Goal: Transaction & Acquisition: Download file/media

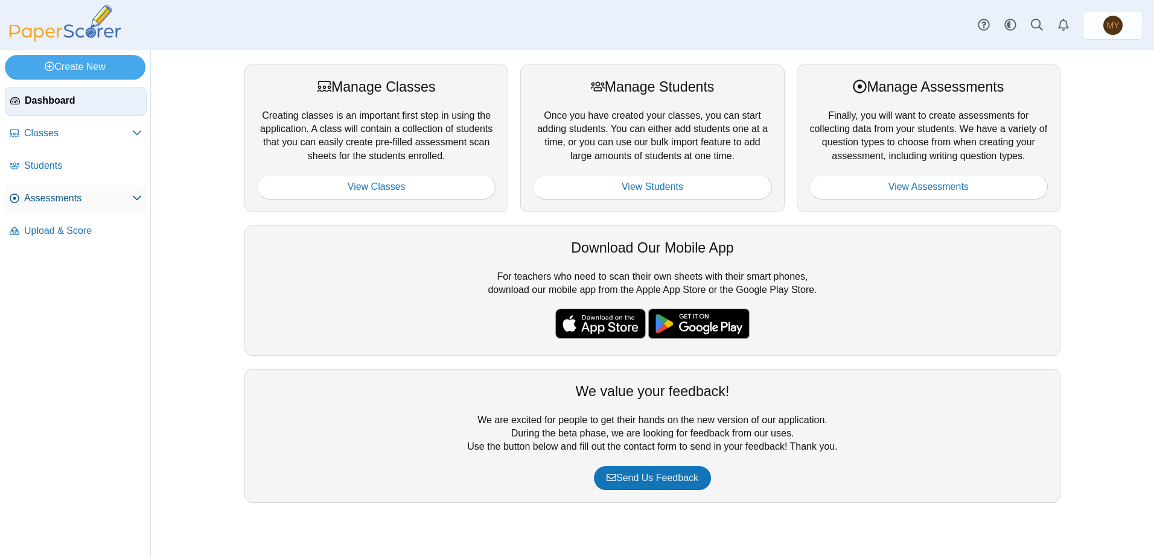
click at [92, 202] on span "Assessments" at bounding box center [78, 198] width 108 height 13
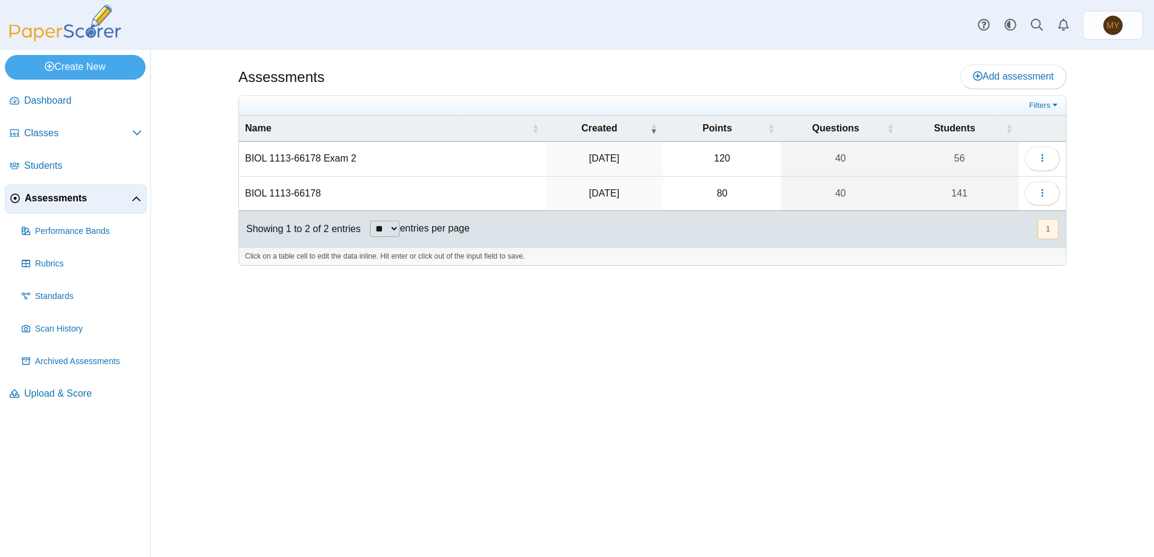
click at [308, 159] on td "BIOL 1113-66178 Exam 2" at bounding box center [392, 159] width 306 height 34
click at [1042, 159] on use "button" at bounding box center [1042, 158] width 2 height 8
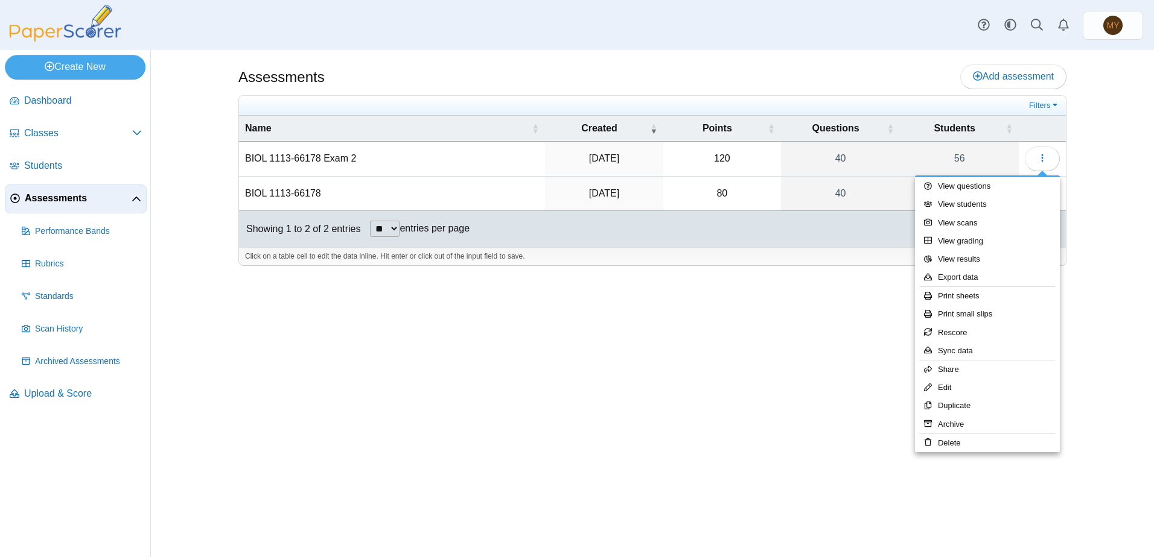
click at [261, 157] on td "BIOL 1113-66178 Exam 2" at bounding box center [392, 159] width 306 height 34
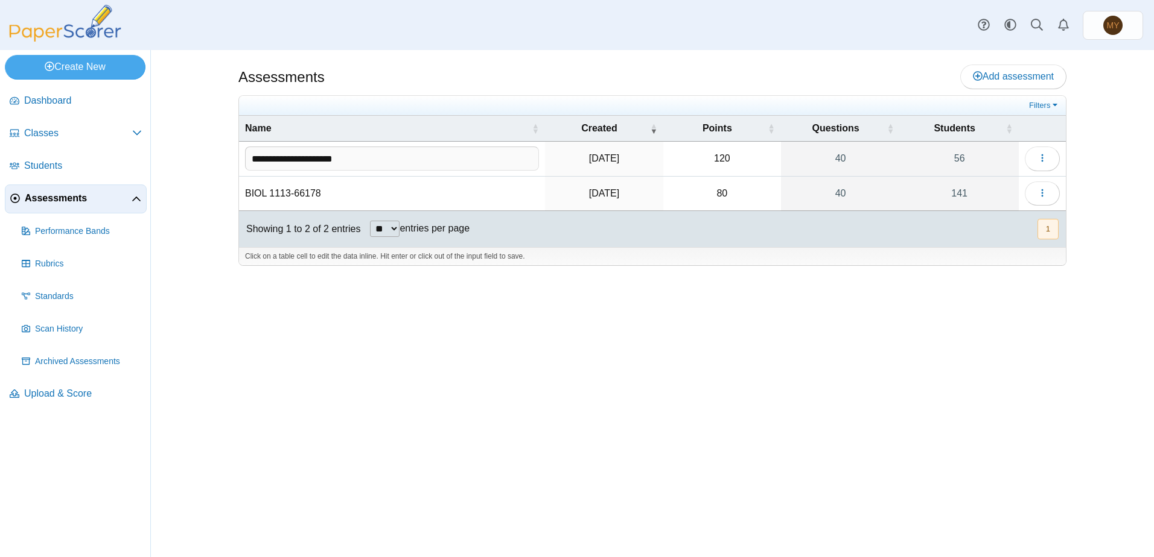
click at [261, 157] on input "**********" at bounding box center [392, 159] width 294 height 24
click at [825, 156] on link "40" at bounding box center [840, 159] width 119 height 34
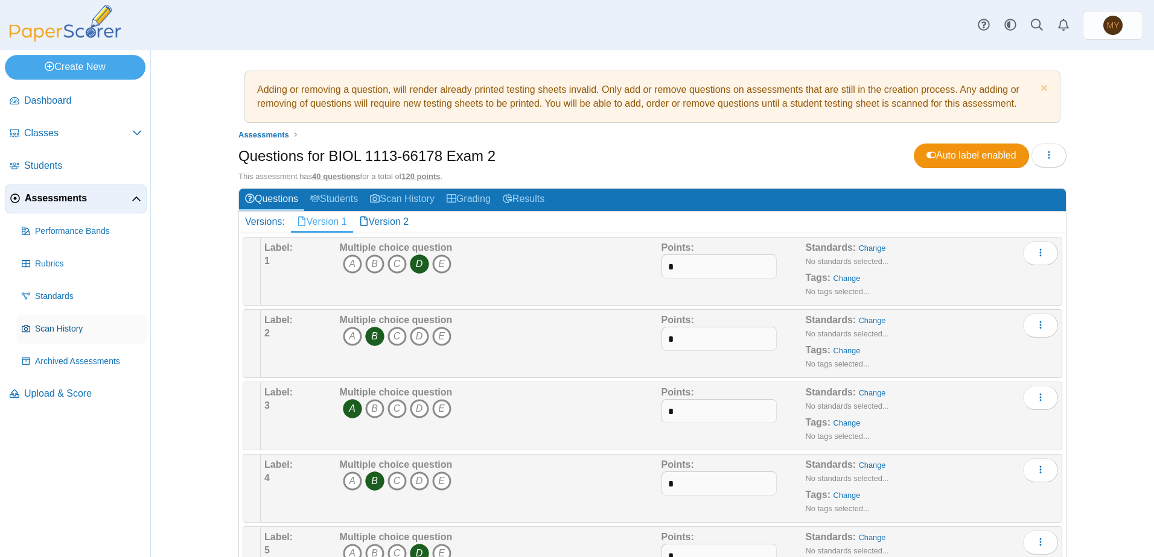
click at [63, 330] on span "Scan History" at bounding box center [88, 329] width 107 height 12
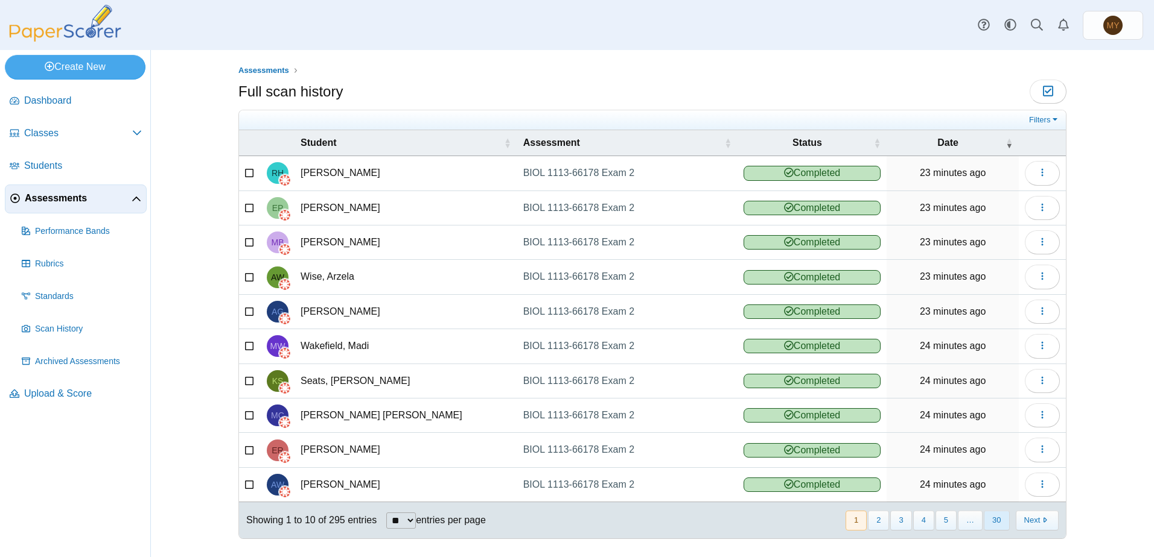
click at [992, 521] on button "30" at bounding box center [995, 521] width 25 height 20
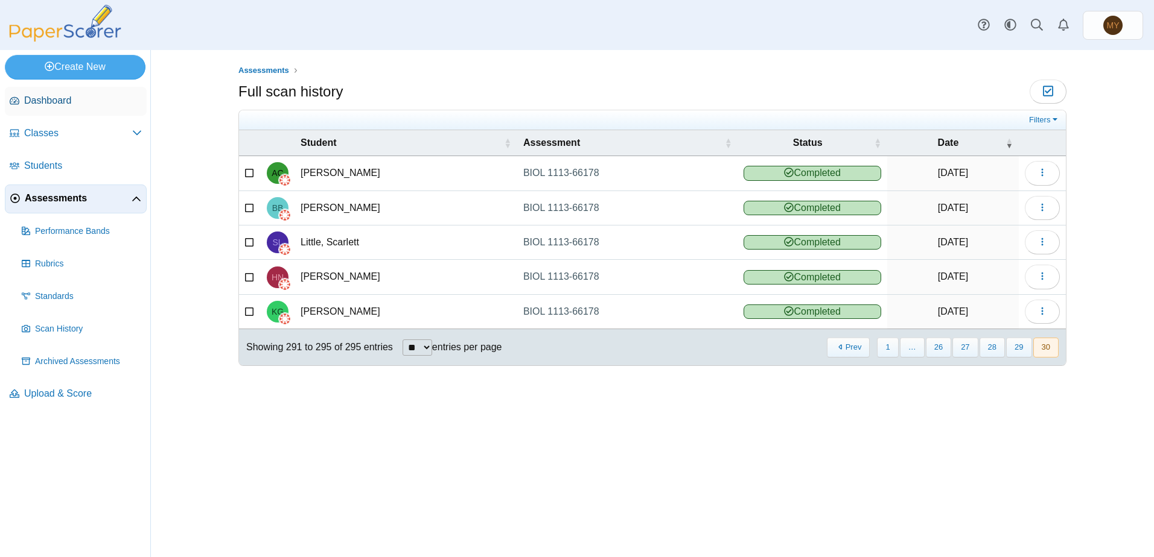
click at [43, 99] on span "Dashboard" at bounding box center [83, 100] width 118 height 13
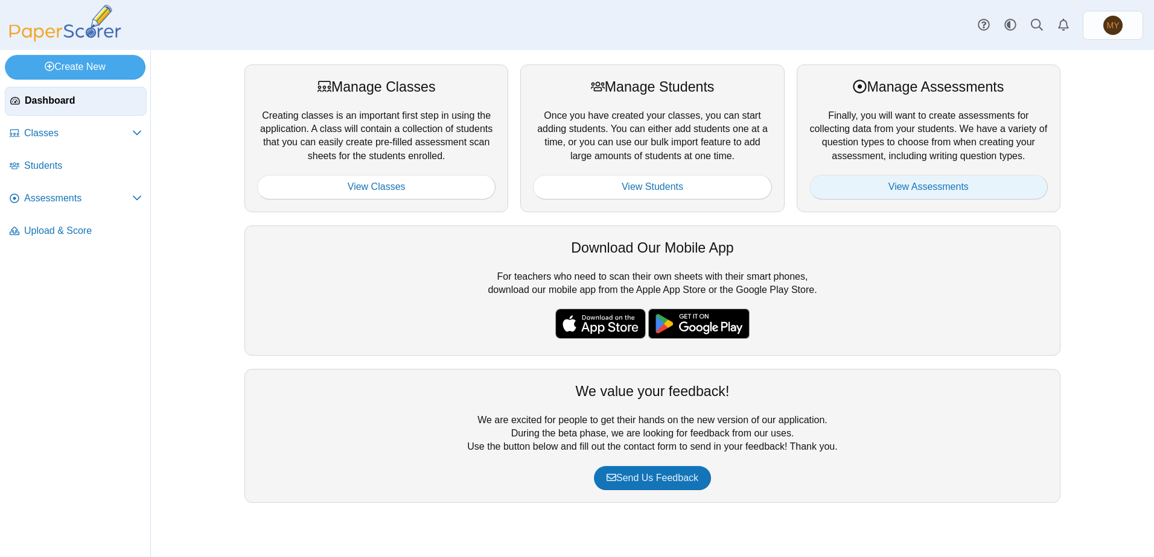
click at [928, 191] on link "View Assessments" at bounding box center [928, 187] width 238 height 24
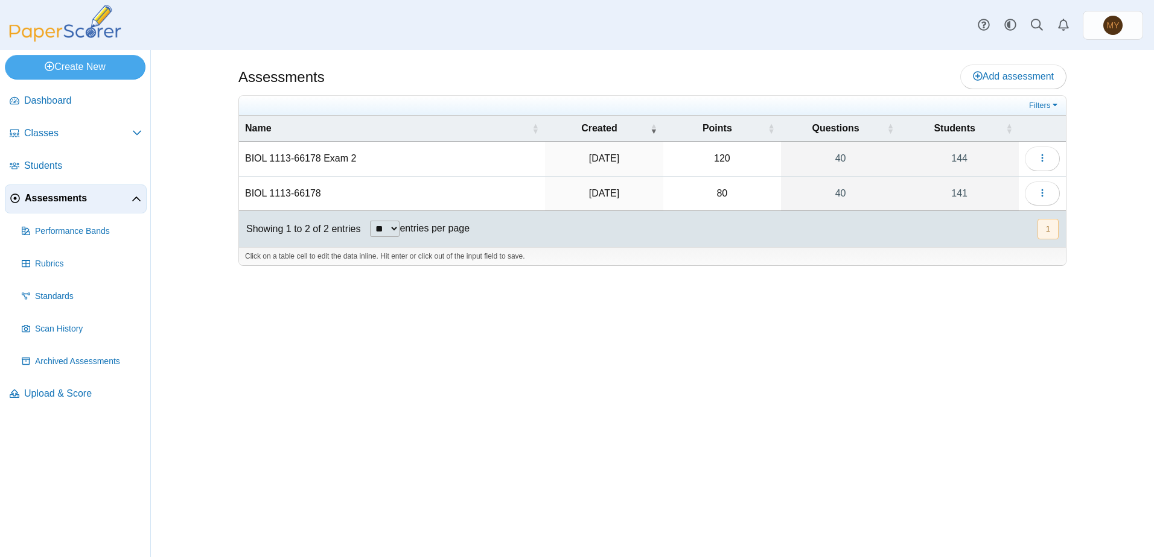
click at [331, 157] on td "BIOL 1113-66178 Exam 2" at bounding box center [392, 159] width 306 height 34
click at [547, 192] on td "Sep 8, 2025" at bounding box center [604, 194] width 118 height 34
click at [962, 162] on link "144" at bounding box center [959, 159] width 119 height 34
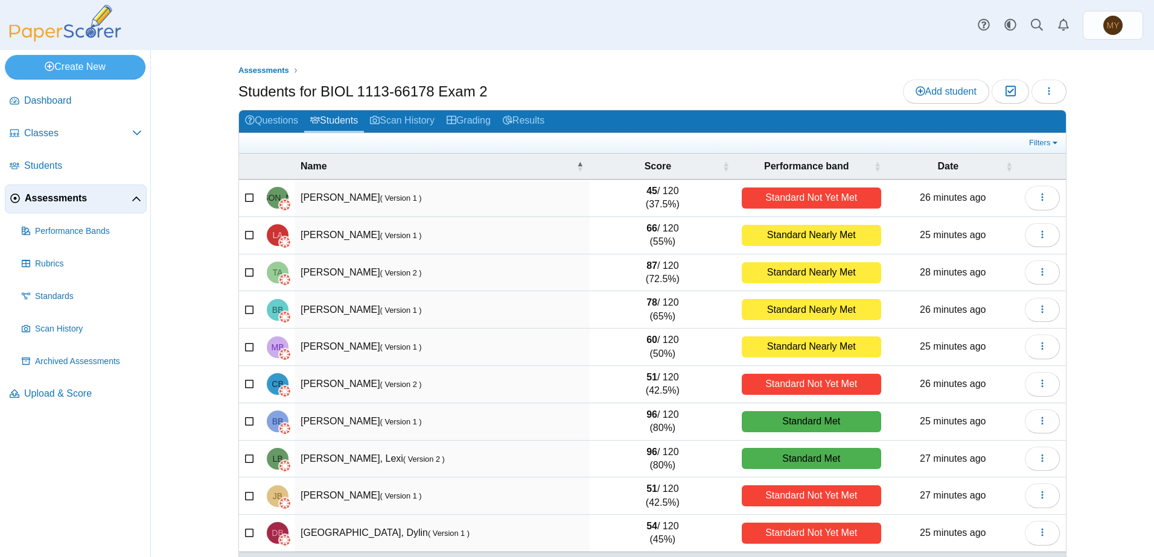
scroll to position [44, 0]
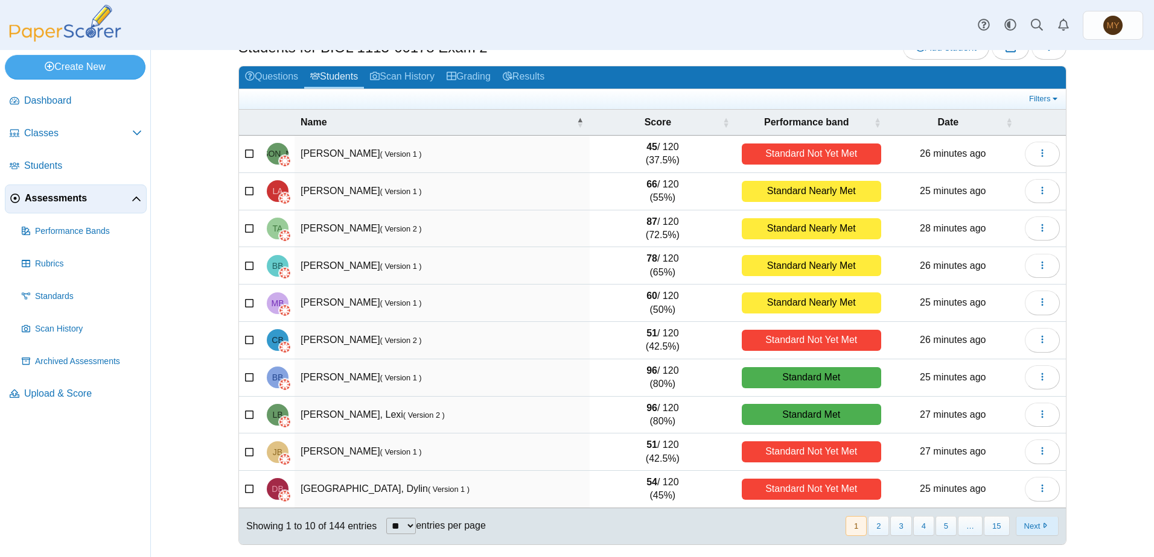
click at [1032, 527] on button "Next" at bounding box center [1036, 526] width 43 height 20
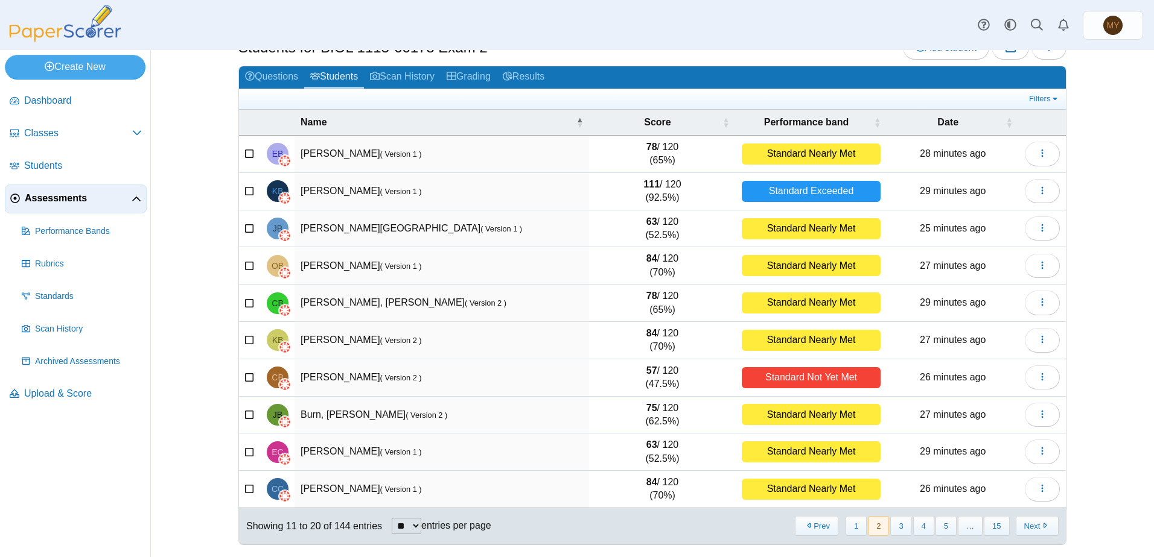
click at [1032, 527] on button "Next" at bounding box center [1036, 526] width 43 height 20
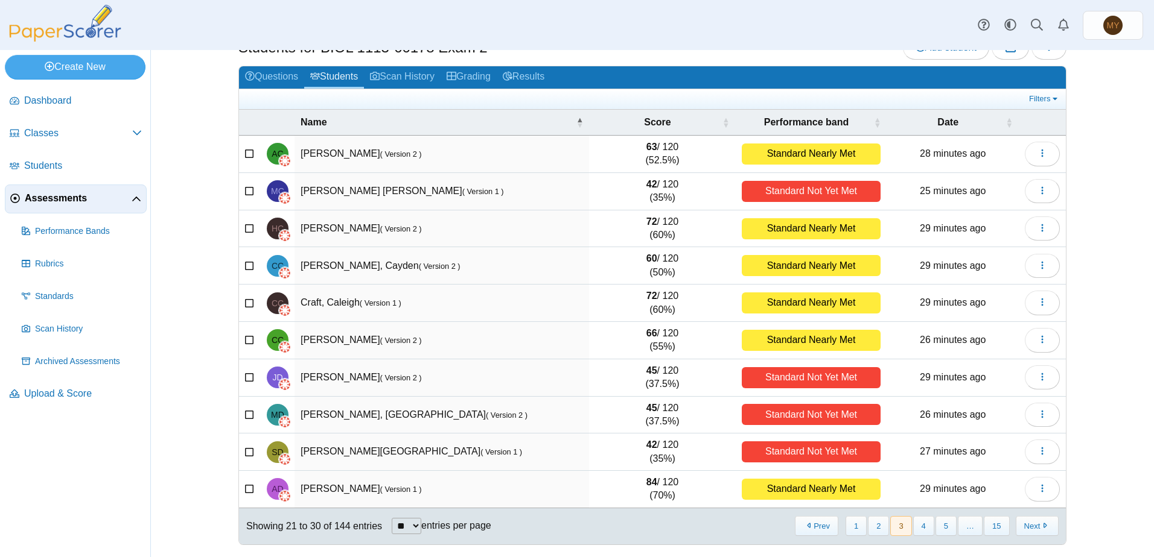
click at [1032, 527] on button "Next" at bounding box center [1036, 526] width 43 height 20
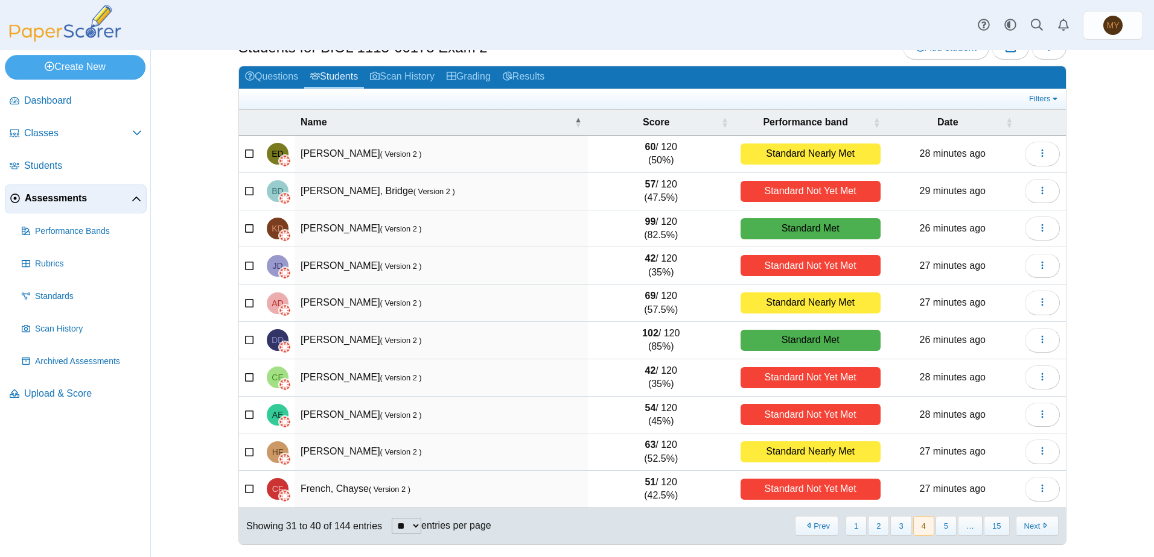
click at [1032, 527] on button "Next" at bounding box center [1036, 526] width 43 height 20
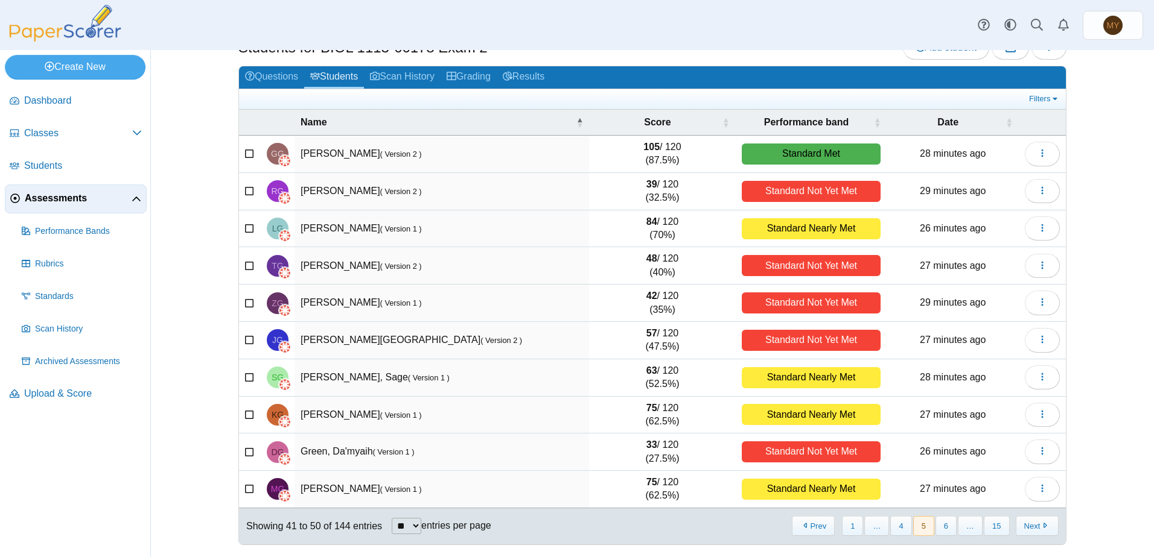
click at [1032, 527] on button "Next" at bounding box center [1036, 526] width 43 height 20
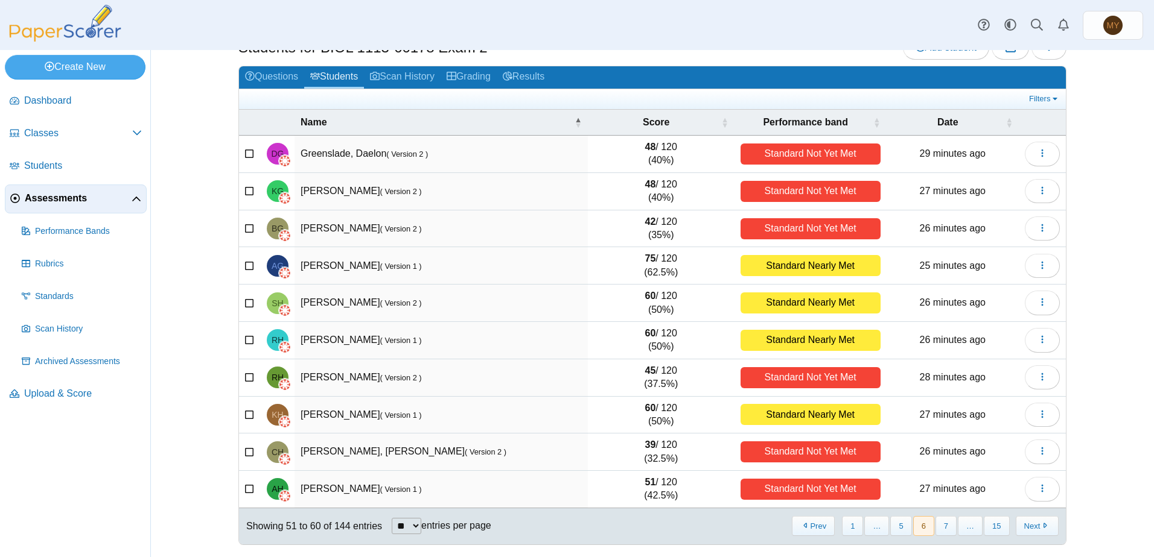
click at [1032, 527] on button "Next" at bounding box center [1036, 526] width 43 height 20
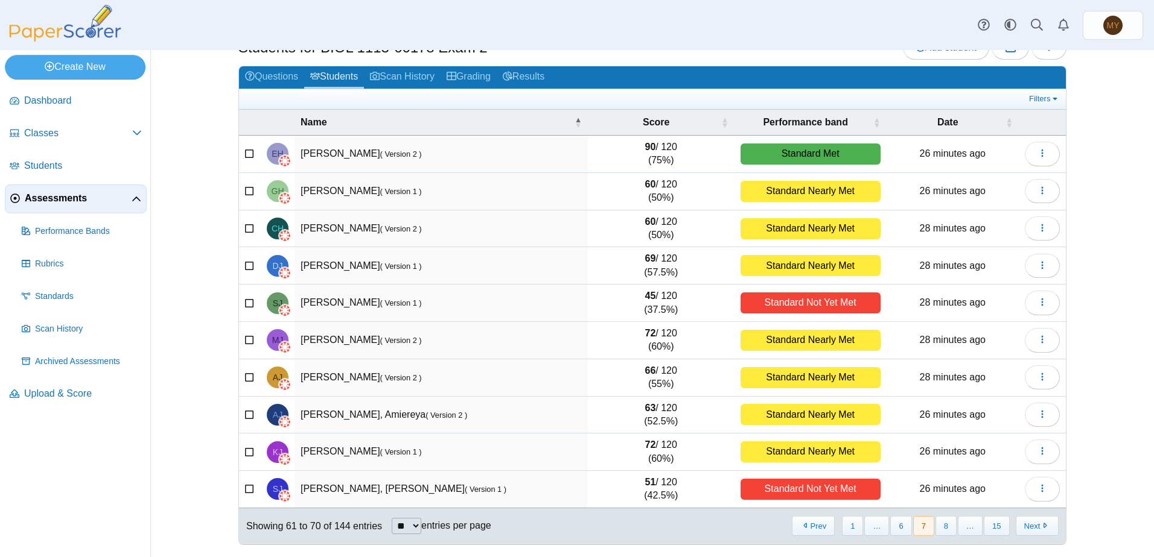
click at [1032, 527] on button "Next" at bounding box center [1036, 526] width 43 height 20
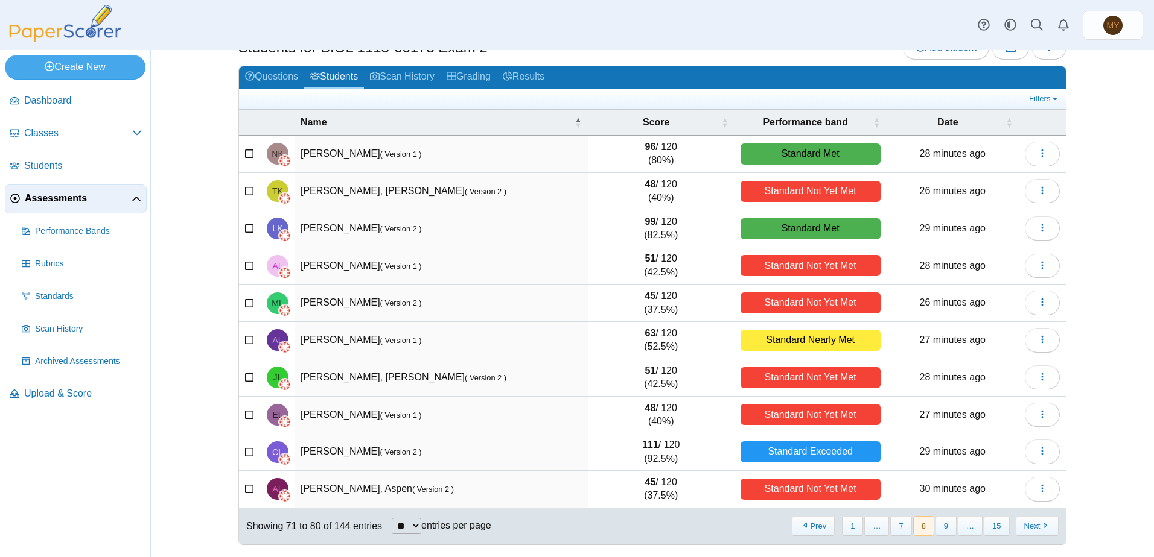
click at [1032, 527] on button "Next" at bounding box center [1036, 526] width 43 height 20
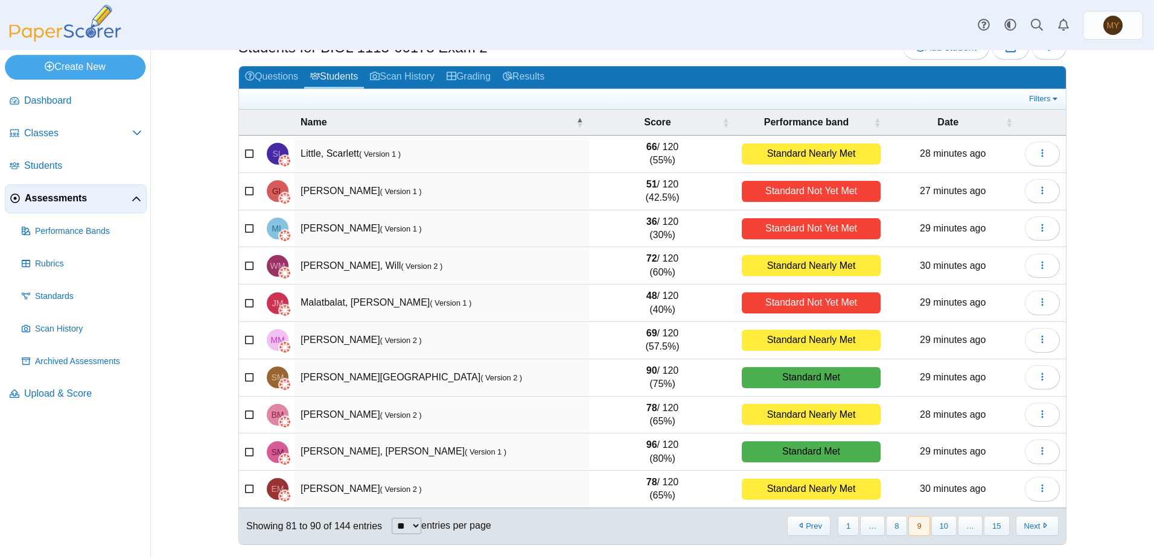
click at [1032, 527] on button "Next" at bounding box center [1036, 526] width 43 height 20
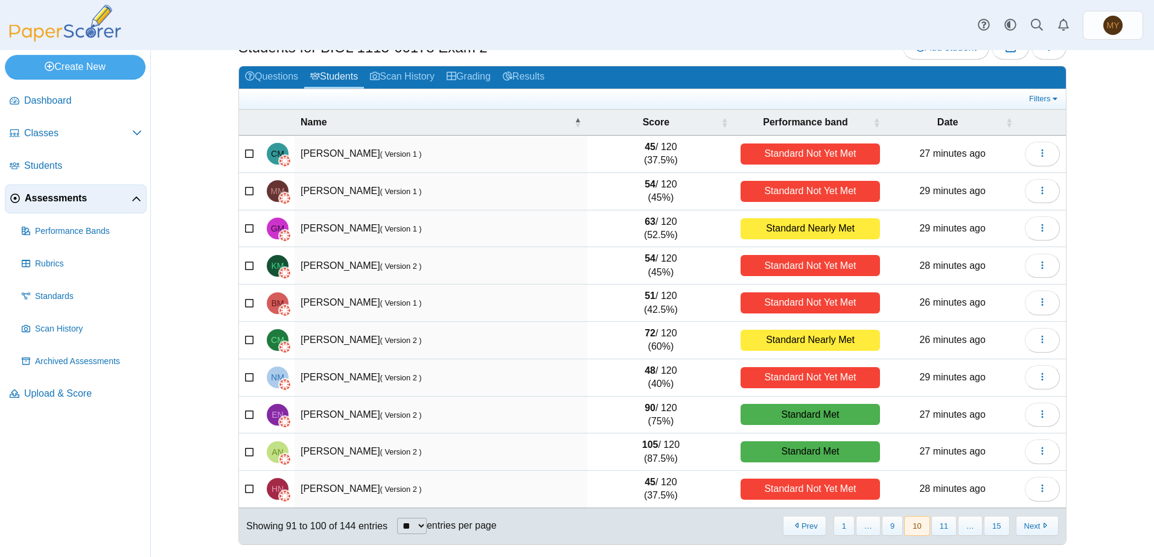
click at [1032, 527] on button "Next" at bounding box center [1036, 526] width 43 height 20
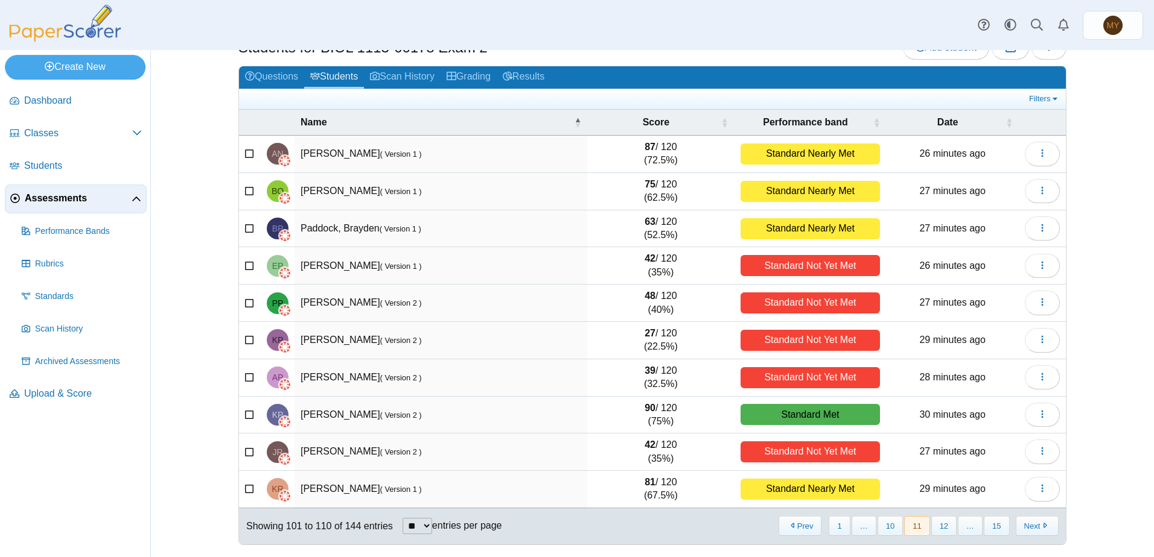
click at [1032, 527] on button "Next" at bounding box center [1036, 526] width 43 height 20
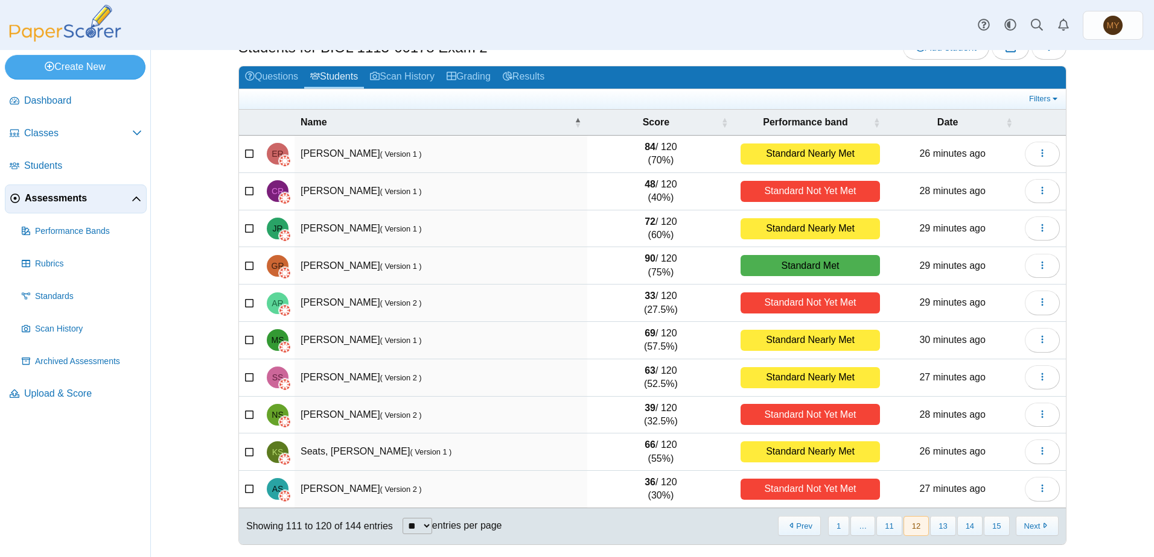
click at [1032, 527] on button "Next" at bounding box center [1036, 526] width 43 height 20
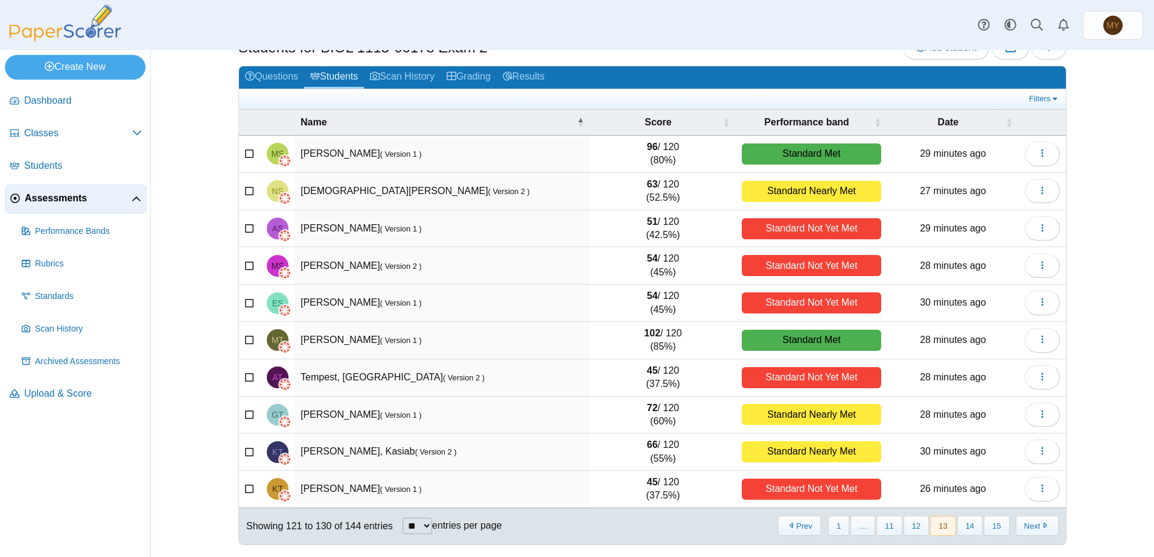
click at [1032, 527] on button "Next" at bounding box center [1036, 526] width 43 height 20
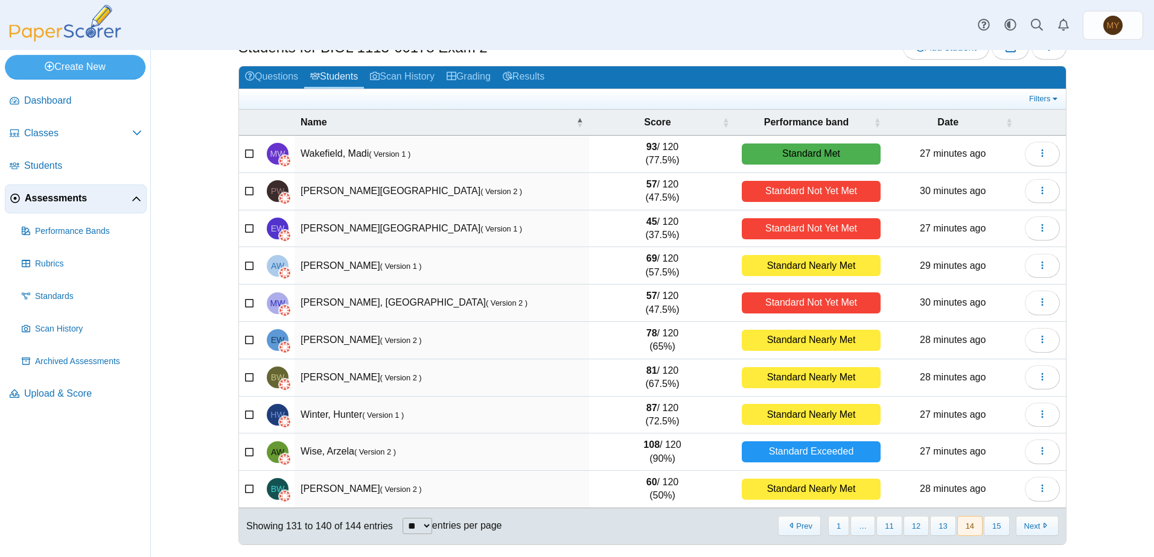
click at [1032, 527] on button "Next" at bounding box center [1036, 526] width 43 height 20
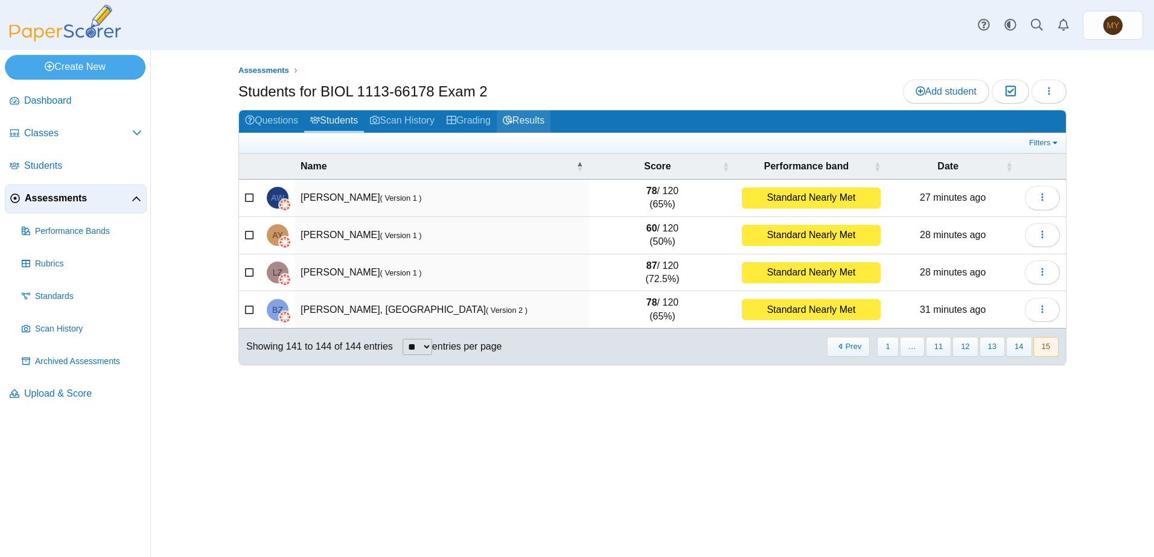
click at [536, 119] on link "Results" at bounding box center [524, 121] width 54 height 22
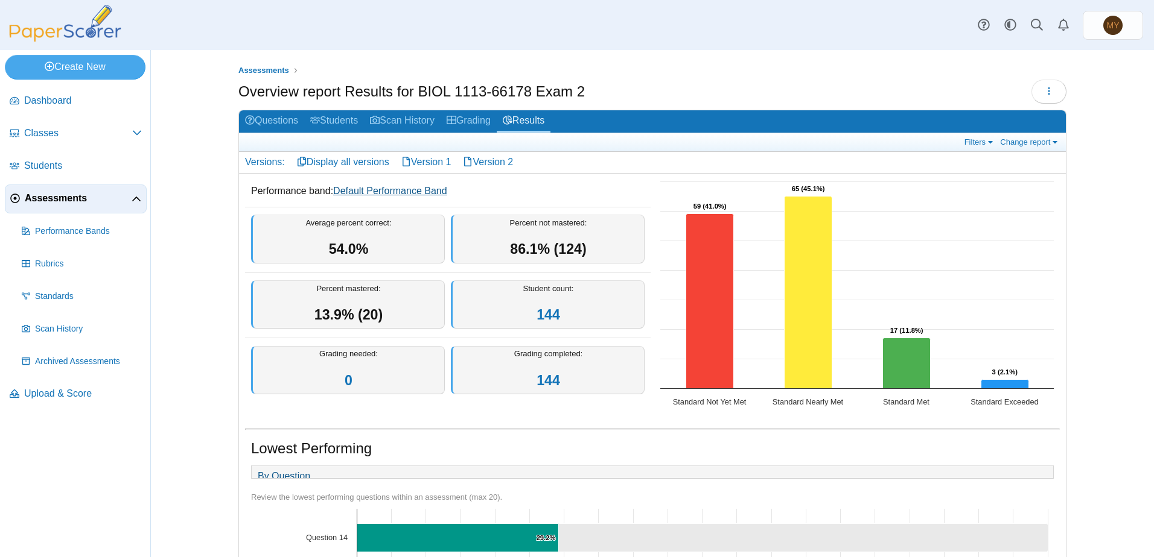
click at [370, 192] on link "Default Performance Band" at bounding box center [390, 191] width 114 height 10
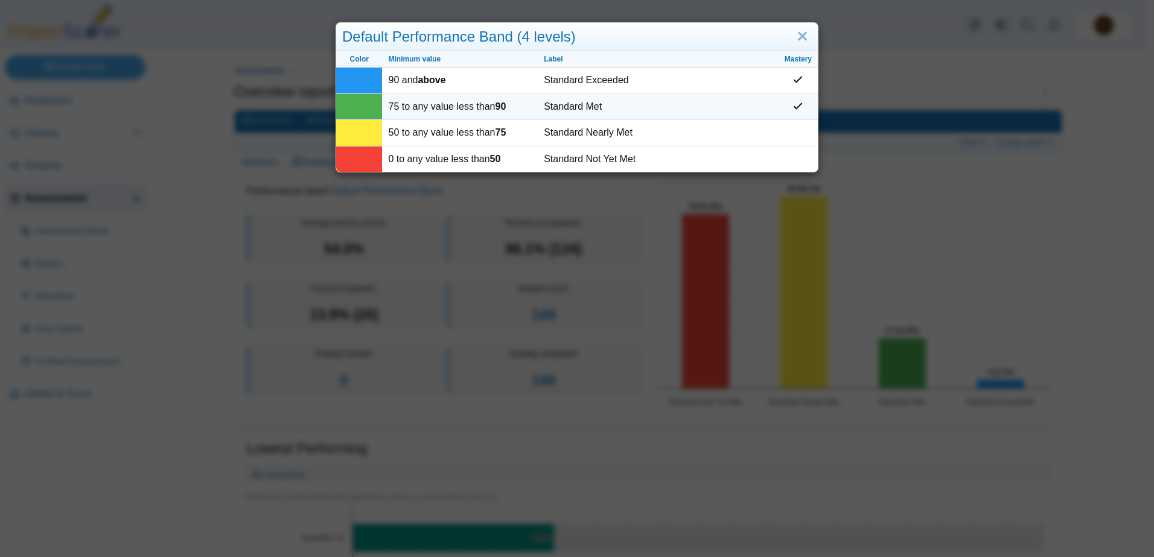
click at [358, 108] on td at bounding box center [359, 107] width 46 height 26
click at [417, 107] on td "75 to any value less than 90" at bounding box center [460, 107] width 156 height 26
click at [832, 159] on div "Default Performance Band (4 levels) Color Minimum value Label Mastery 90 and ab…" at bounding box center [577, 278] width 1154 height 557
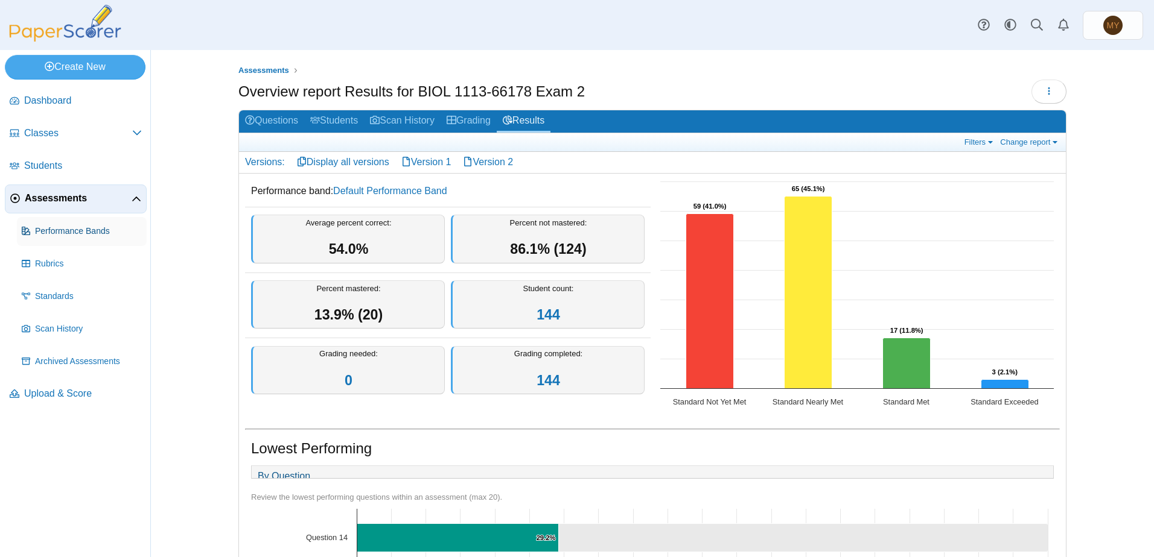
click at [66, 234] on span "Performance Bands" at bounding box center [88, 232] width 107 height 12
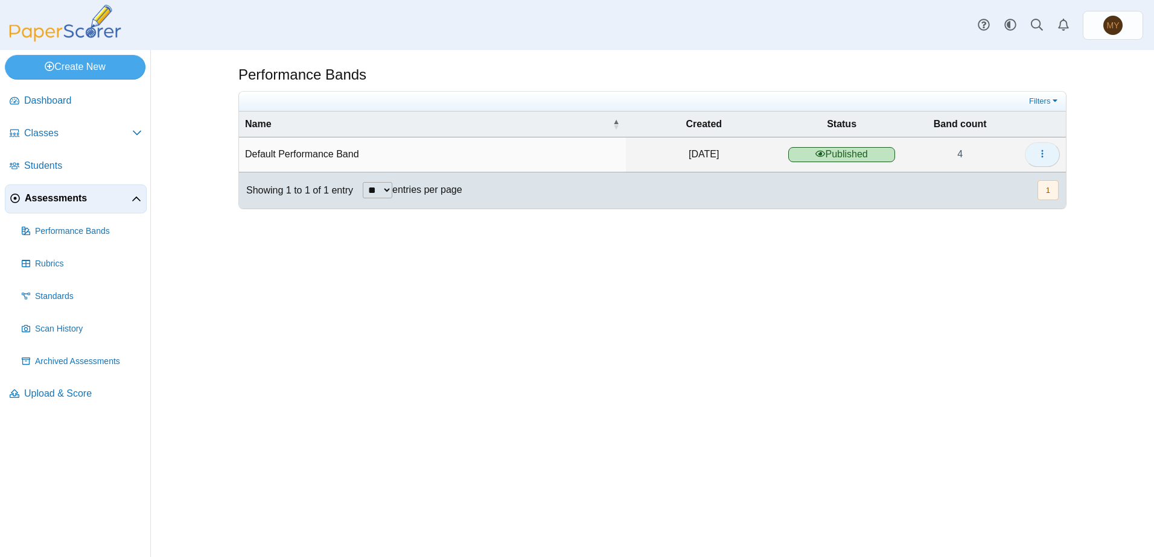
click at [1042, 156] on icon "button" at bounding box center [1042, 154] width 10 height 10
click at [956, 181] on link "Details" at bounding box center [987, 182] width 145 height 18
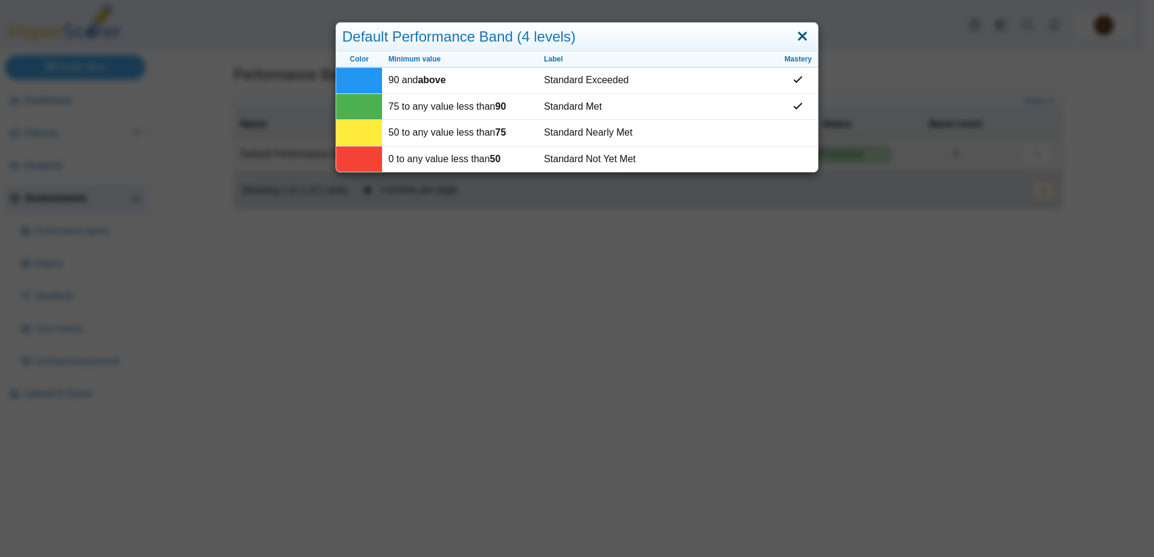
click at [798, 37] on link "Close" at bounding box center [802, 37] width 19 height 21
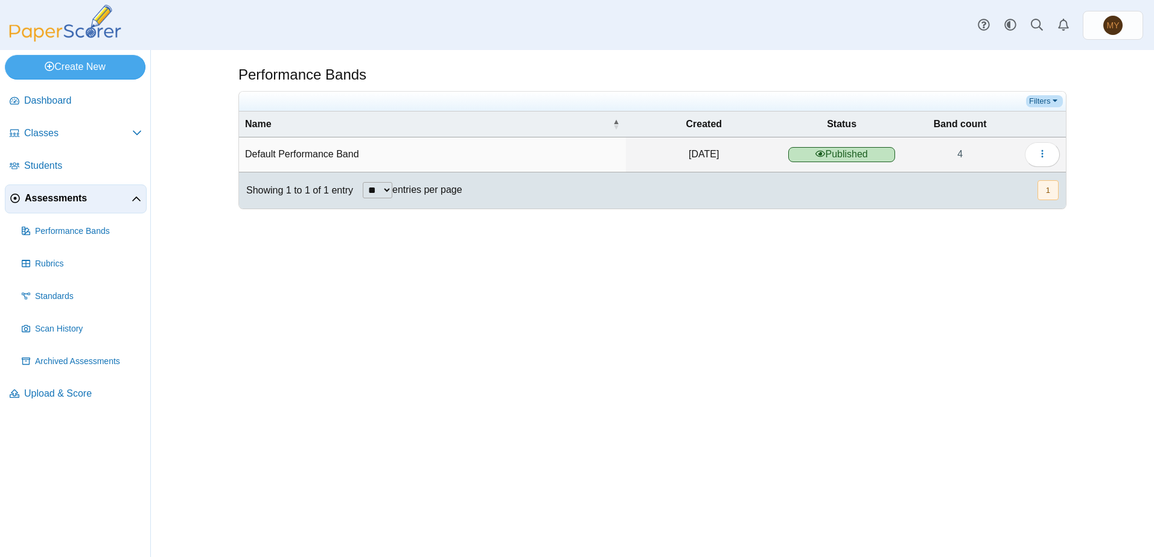
click at [1046, 104] on link "Filters" at bounding box center [1044, 101] width 37 height 12
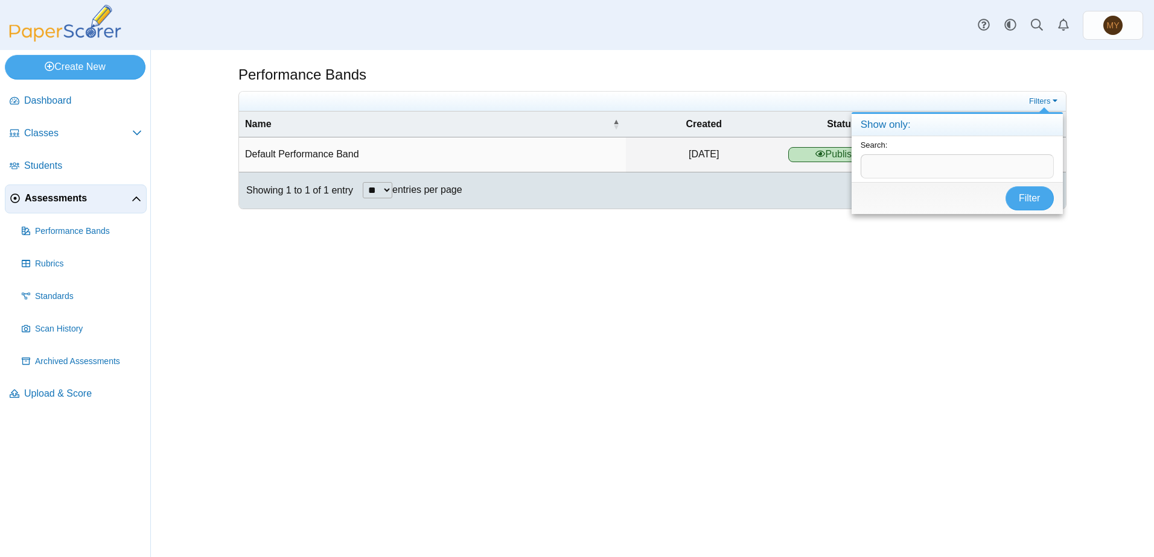
click at [1065, 269] on div "Performance Bands Filters" at bounding box center [652, 303] width 905 height 507
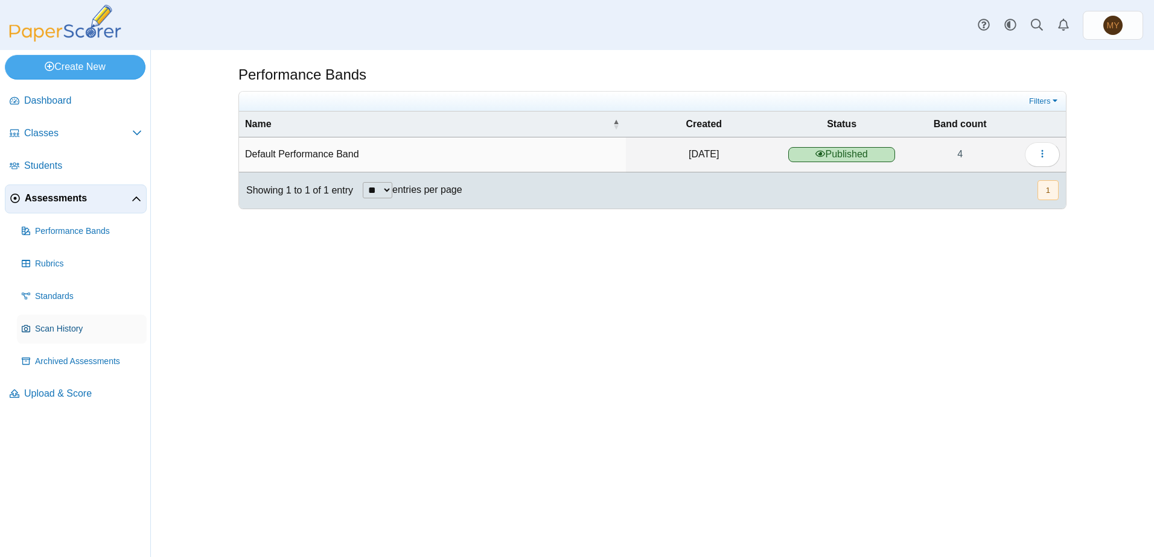
click at [59, 330] on span "Scan History" at bounding box center [88, 329] width 107 height 12
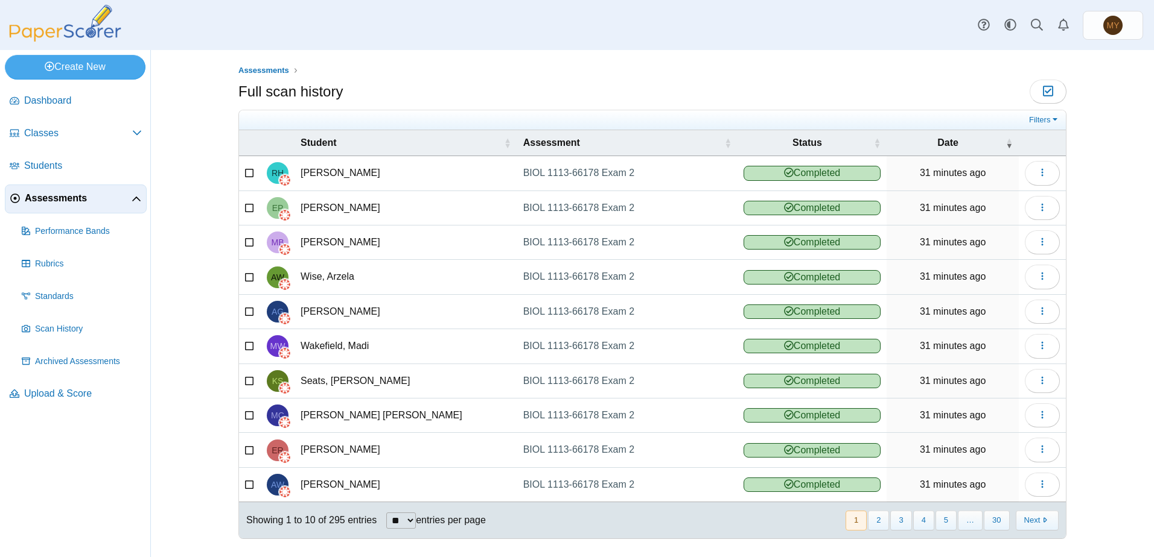
click at [54, 198] on span "Assessments" at bounding box center [78, 198] width 107 height 13
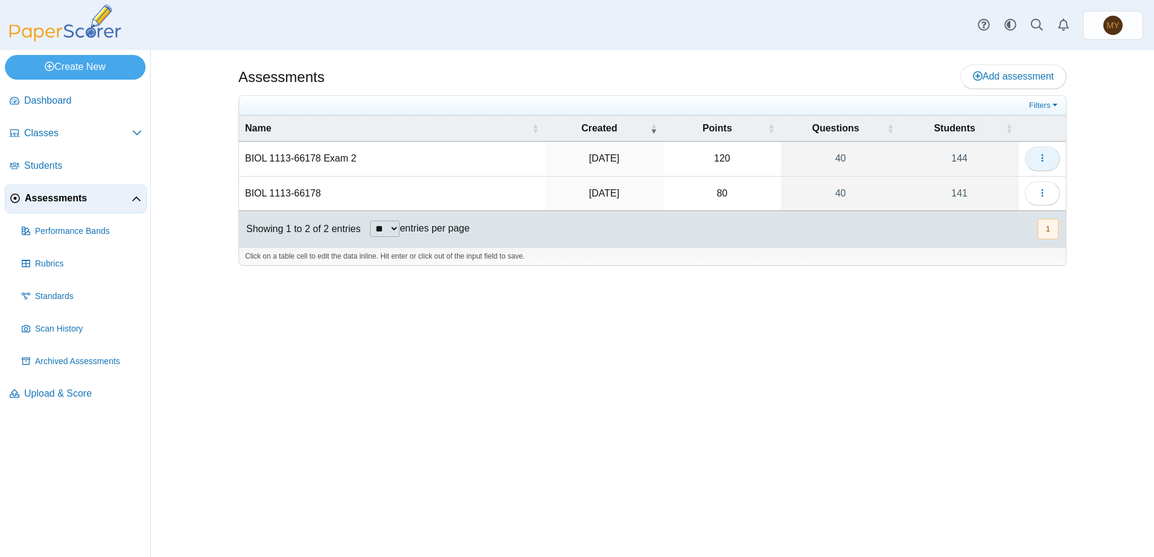
click at [1047, 156] on button "button" at bounding box center [1041, 159] width 35 height 24
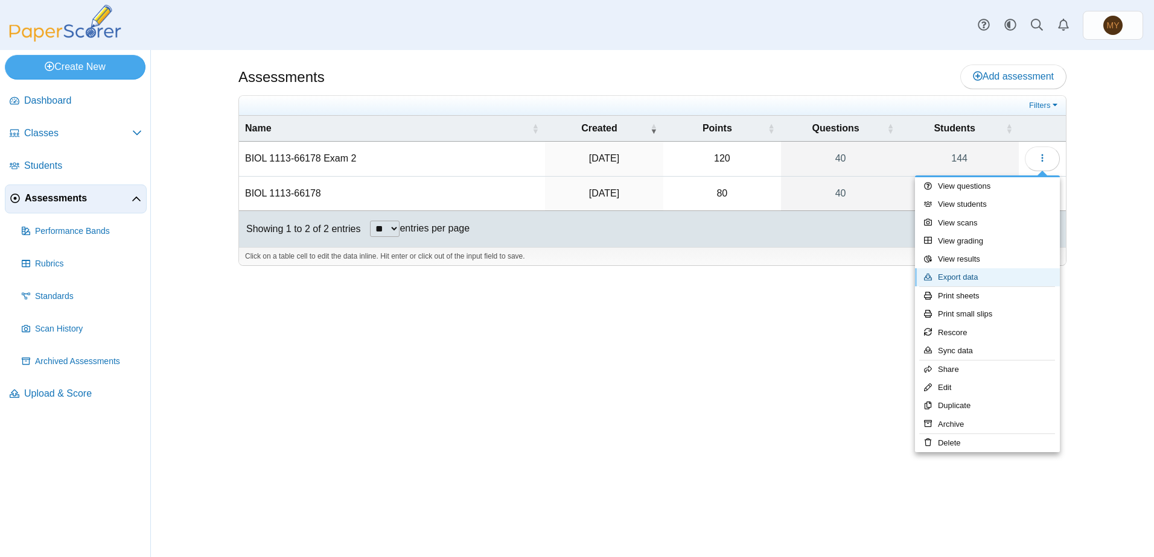
click at [961, 278] on link "Export data" at bounding box center [987, 277] width 145 height 18
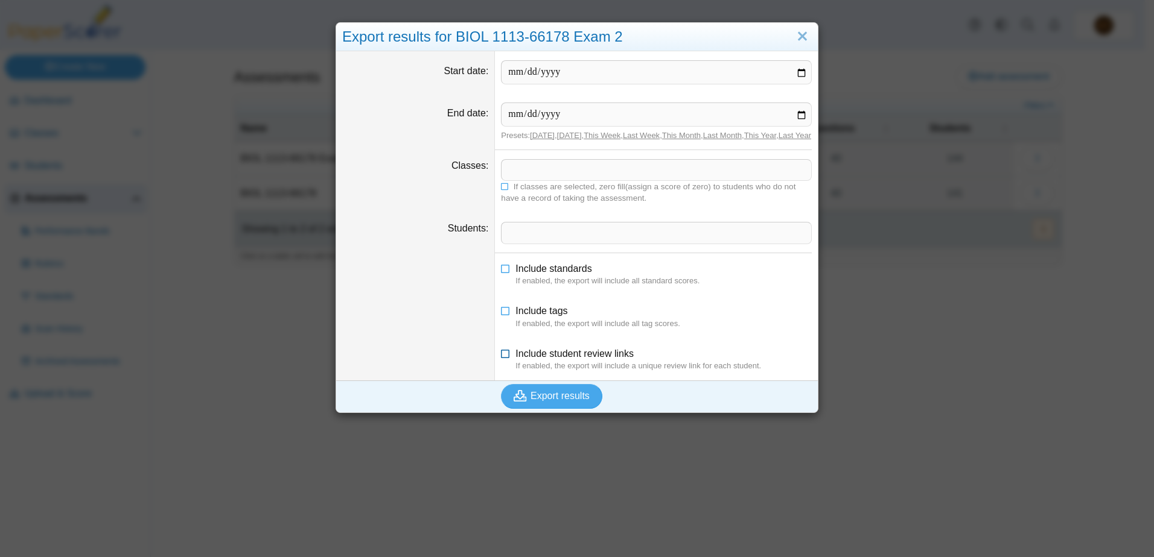
click at [501, 356] on icon at bounding box center [506, 352] width 10 height 8
click at [770, 135] on link "This Year" at bounding box center [760, 135] width 33 height 9
click at [764, 138] on link "This Year" at bounding box center [760, 135] width 33 height 9
click at [501, 271] on icon at bounding box center [506, 266] width 10 height 8
click at [504, 242] on span at bounding box center [656, 233] width 310 height 21
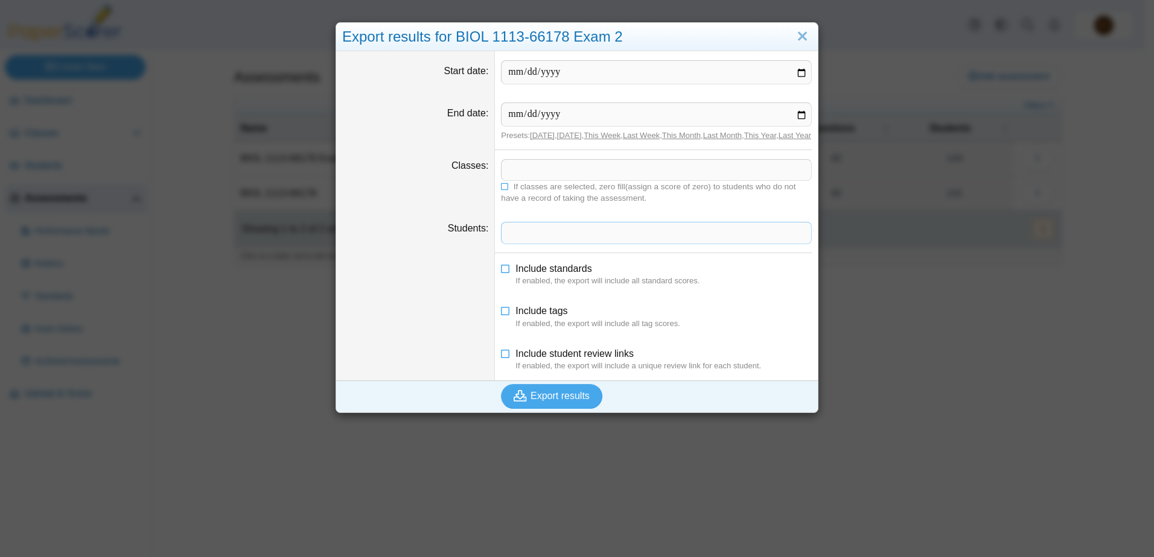
click at [860, 267] on div "Export results for BIOL 1113-66178 Exam 2 Start date End date Presets: Today , …" at bounding box center [577, 278] width 1154 height 557
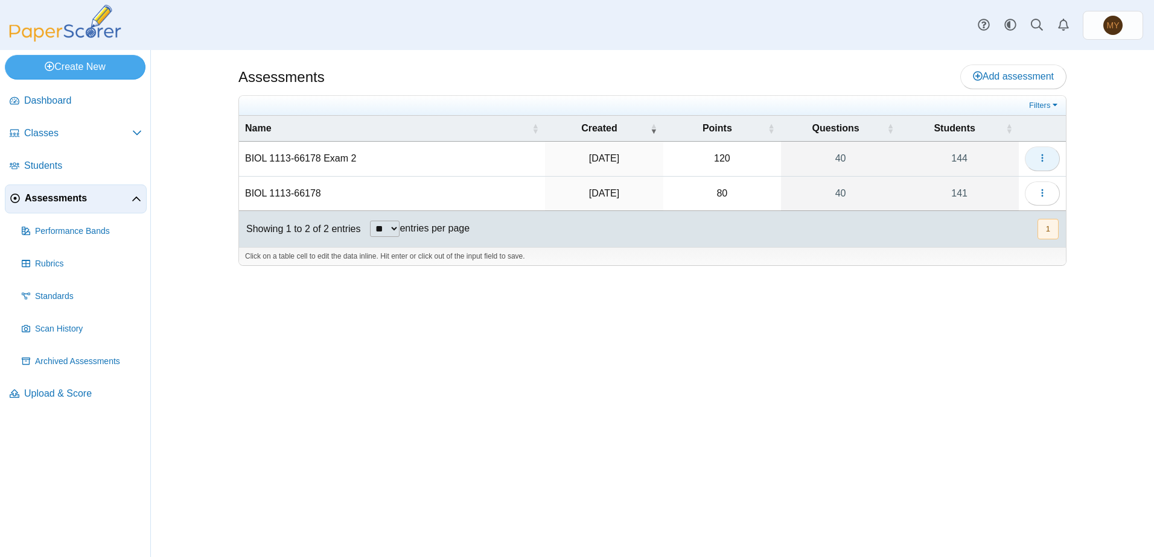
click at [1042, 164] on button "button" at bounding box center [1041, 159] width 35 height 24
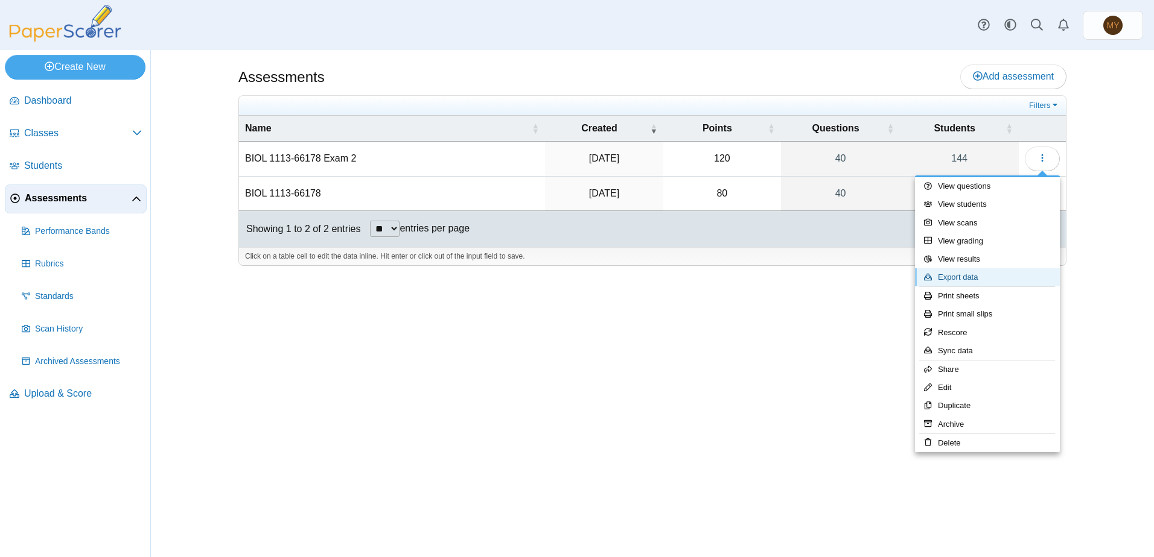
click at [944, 278] on link "Export data" at bounding box center [987, 277] width 145 height 18
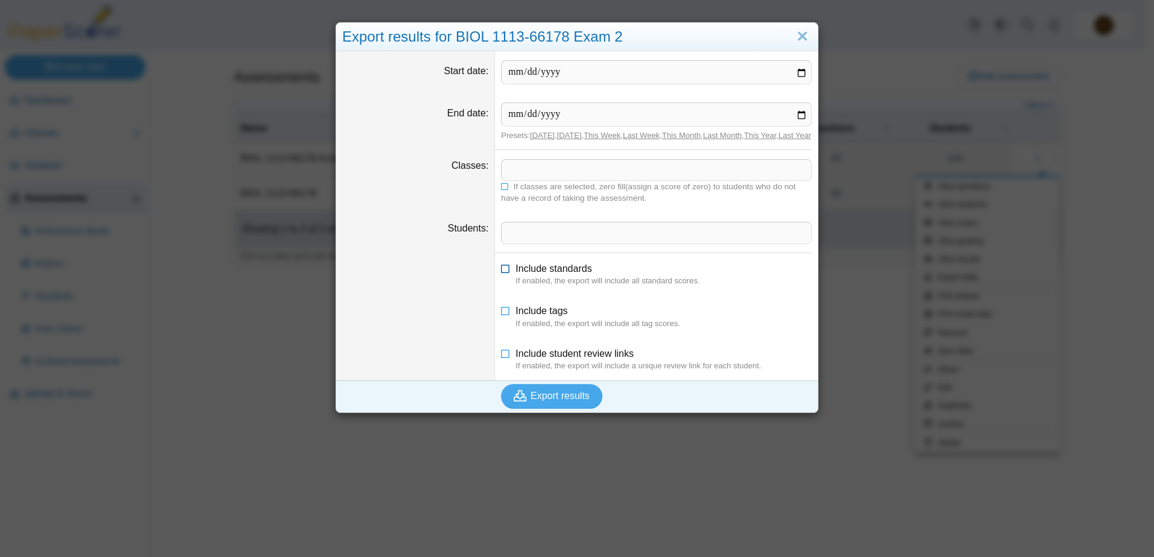
click at [502, 271] on icon at bounding box center [506, 266] width 10 height 8
click at [501, 356] on icon at bounding box center [506, 352] width 10 height 8
click at [555, 401] on span "Export results" at bounding box center [559, 396] width 59 height 10
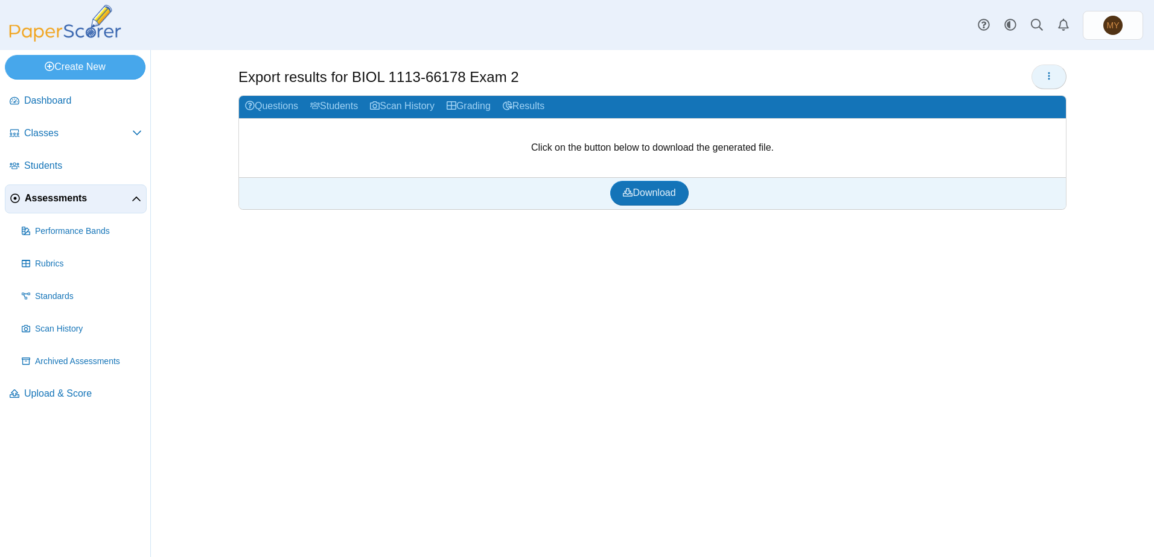
click at [1045, 79] on icon "button" at bounding box center [1049, 76] width 10 height 10
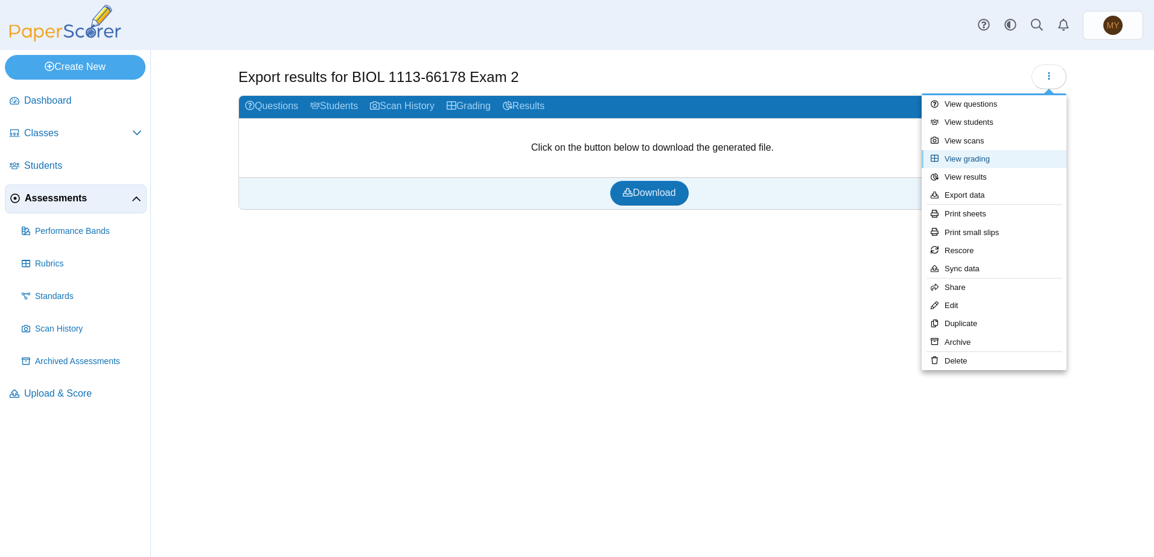
click at [987, 160] on link "View grading" at bounding box center [993, 159] width 145 height 18
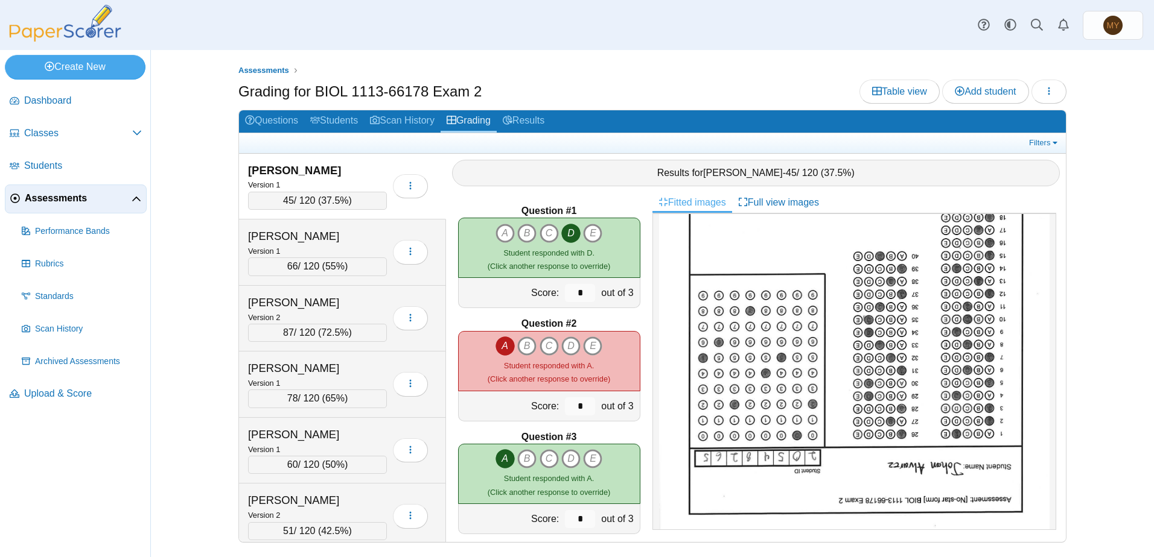
scroll to position [194, 0]
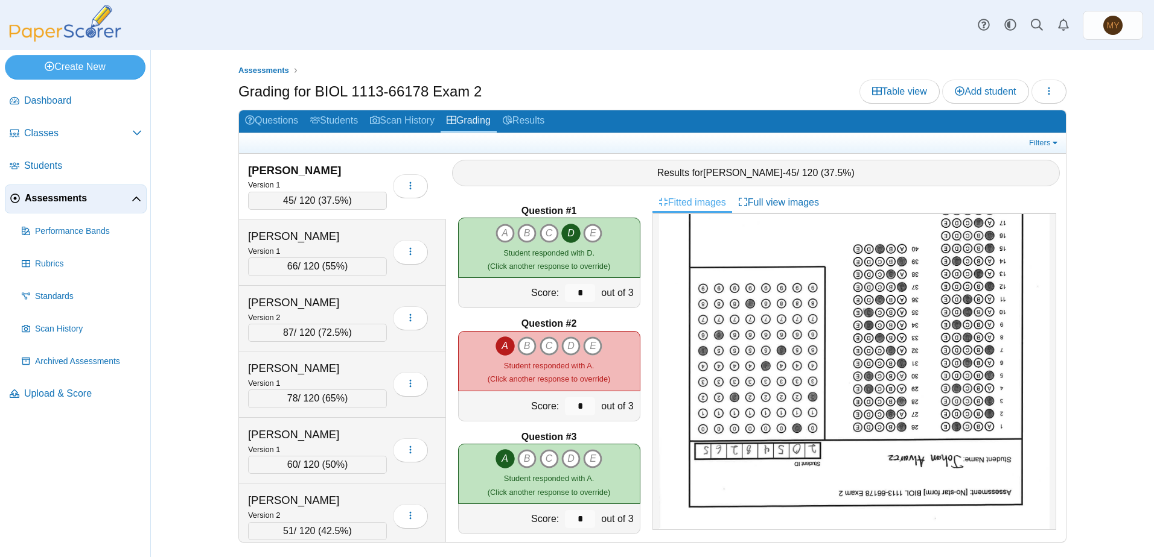
drag, startPoint x: 1044, startPoint y: 392, endPoint x: 1050, endPoint y: 205, distance: 187.1
click at [1050, 205] on div "Fitted images Full view images" at bounding box center [858, 367] width 413 height 350
click at [1031, 195] on h2 "Fitted images Full view images" at bounding box center [854, 202] width 404 height 21
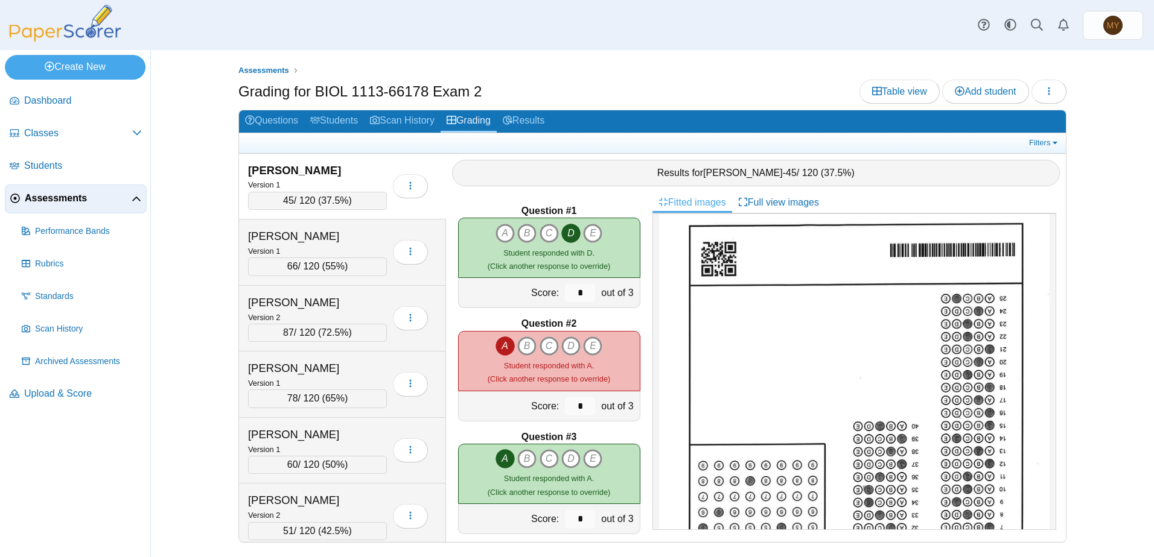
scroll to position [0, 0]
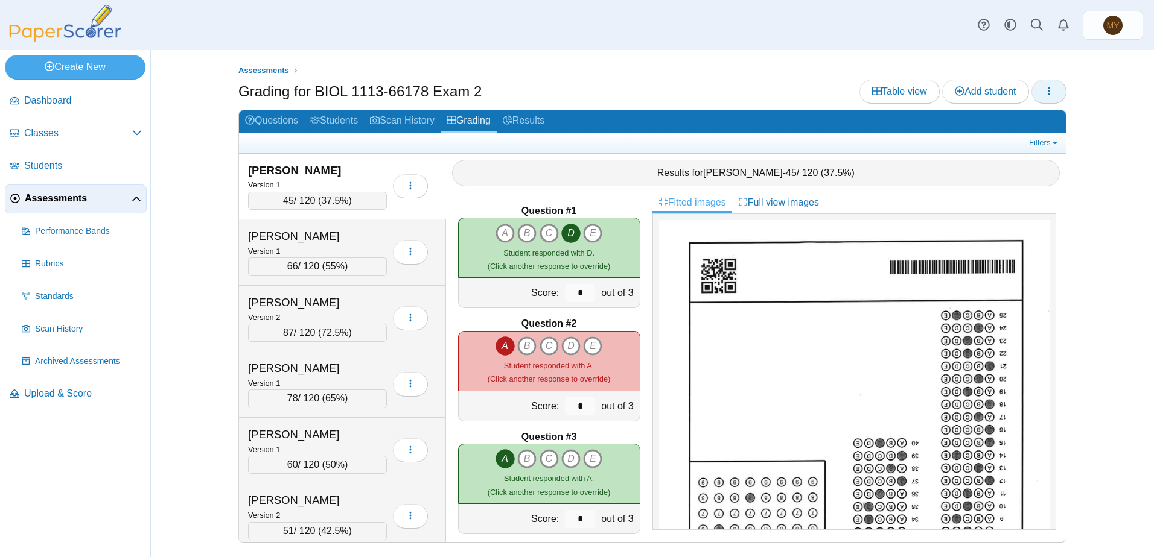
click at [1049, 90] on icon "button" at bounding box center [1049, 91] width 10 height 10
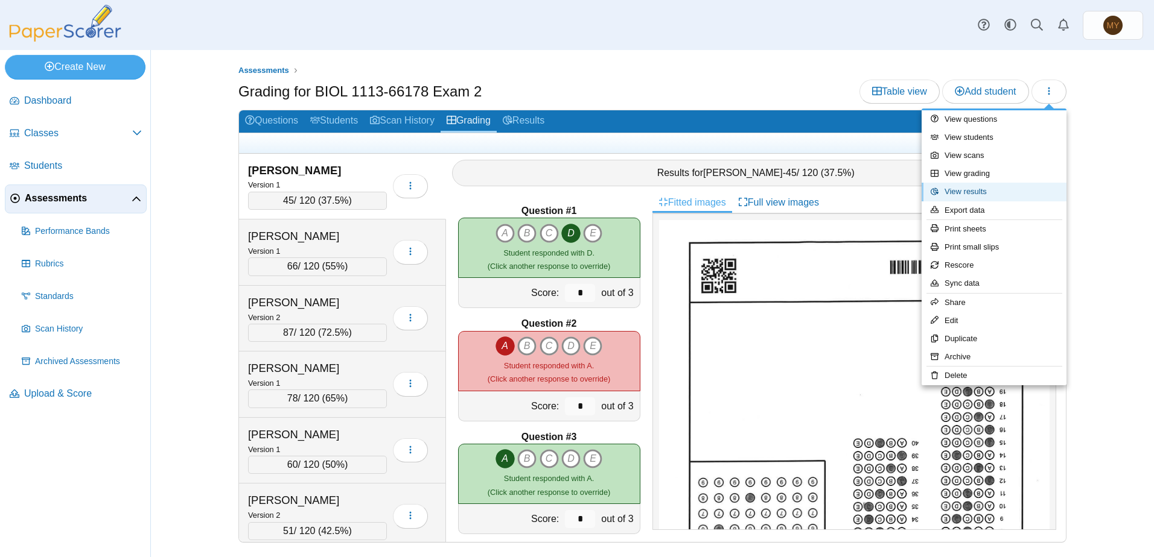
click at [1000, 194] on link "View results" at bounding box center [993, 192] width 145 height 18
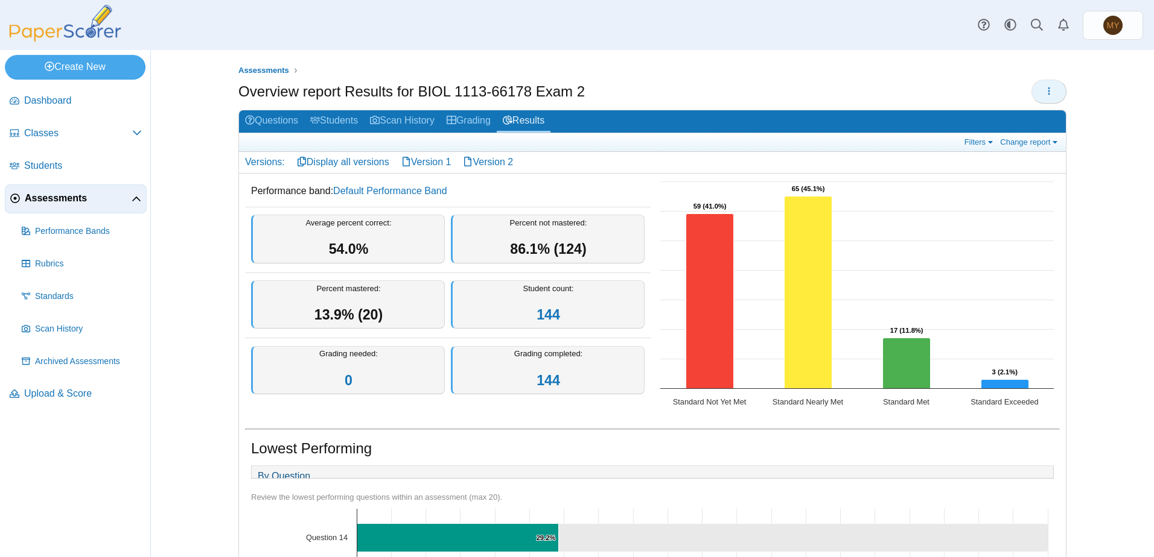
click at [1044, 93] on icon "button" at bounding box center [1049, 91] width 10 height 10
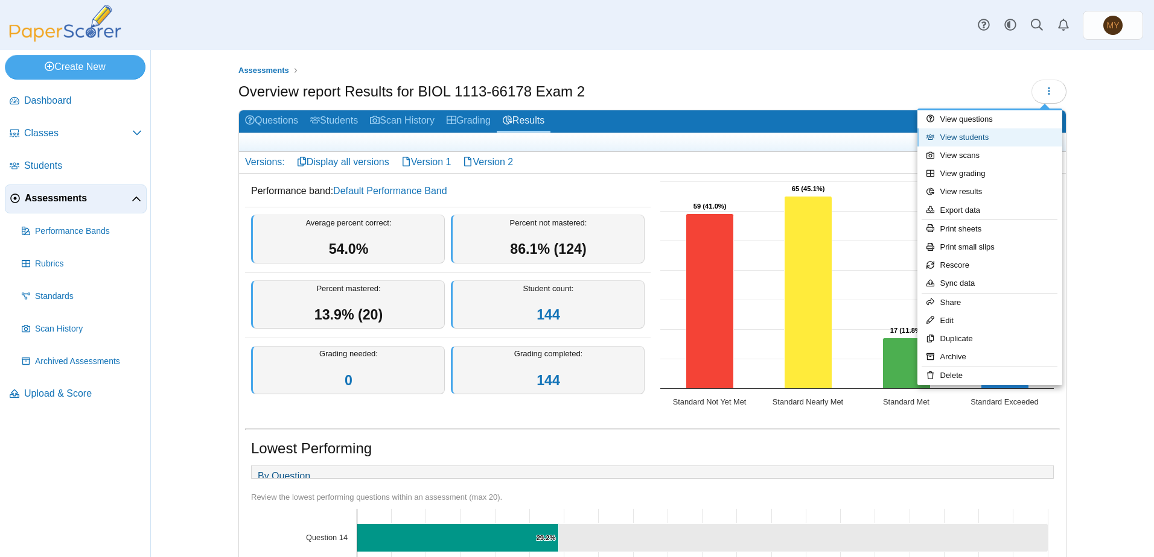
click at [967, 139] on link "View students" at bounding box center [989, 138] width 145 height 18
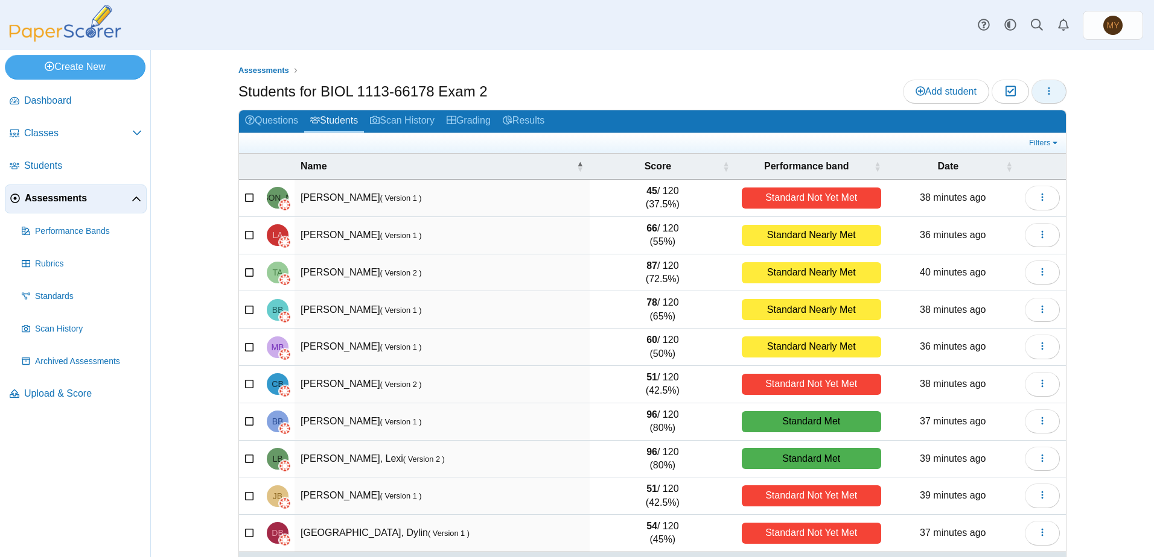
click at [1044, 88] on icon "button" at bounding box center [1049, 91] width 10 height 10
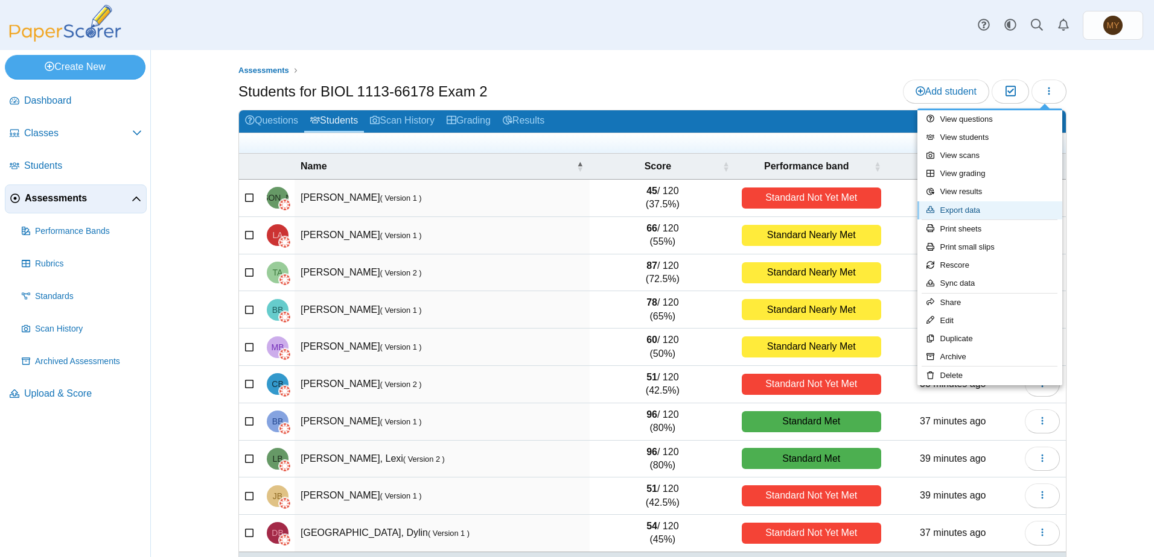
click at [968, 211] on link "Export data" at bounding box center [989, 211] width 145 height 18
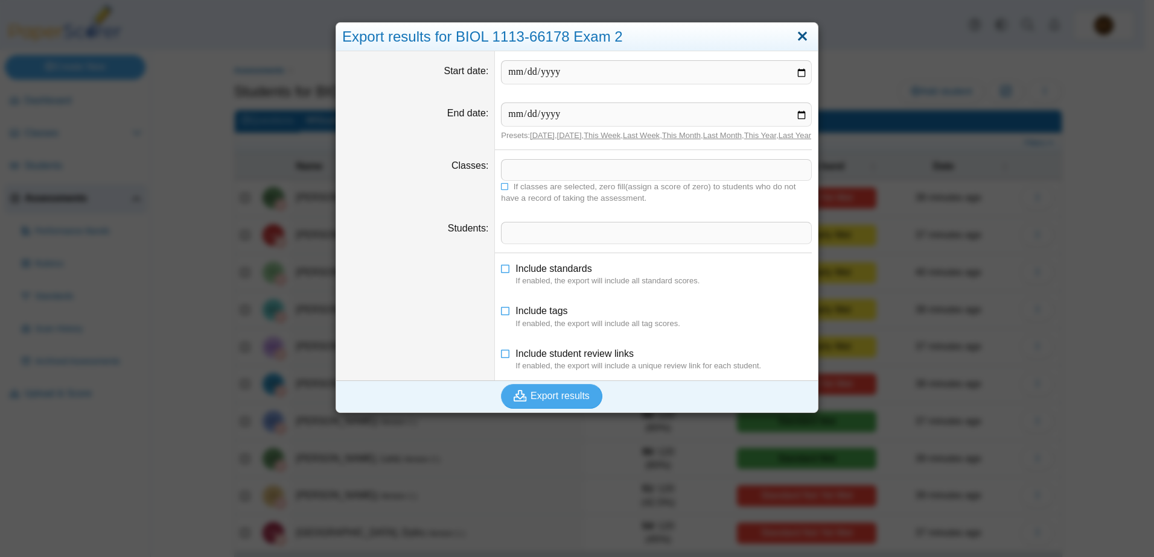
click at [800, 34] on link "Close" at bounding box center [802, 37] width 19 height 21
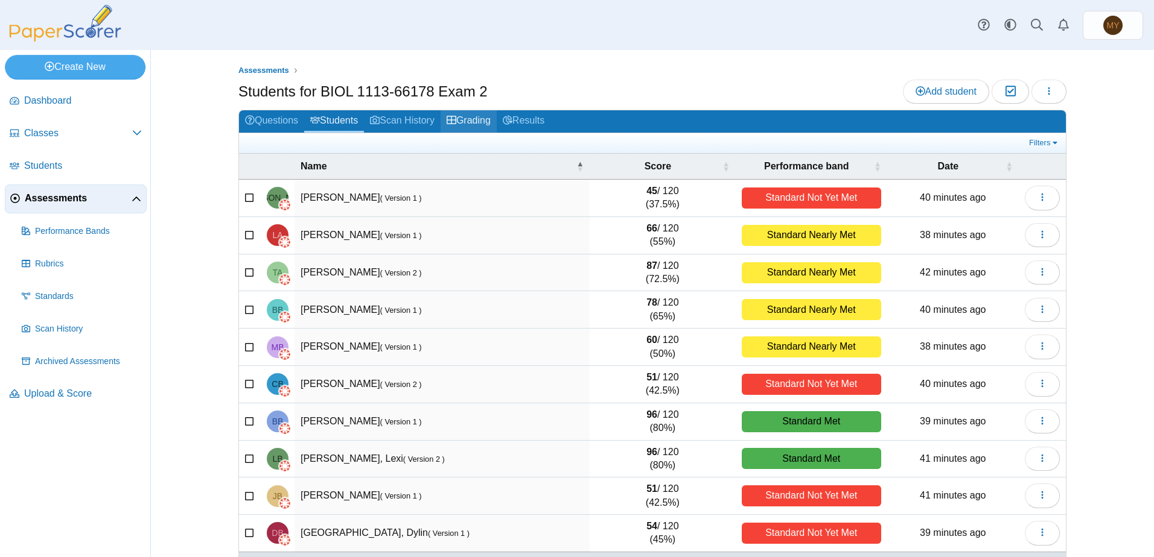
click at [475, 120] on link "Grading" at bounding box center [468, 121] width 56 height 22
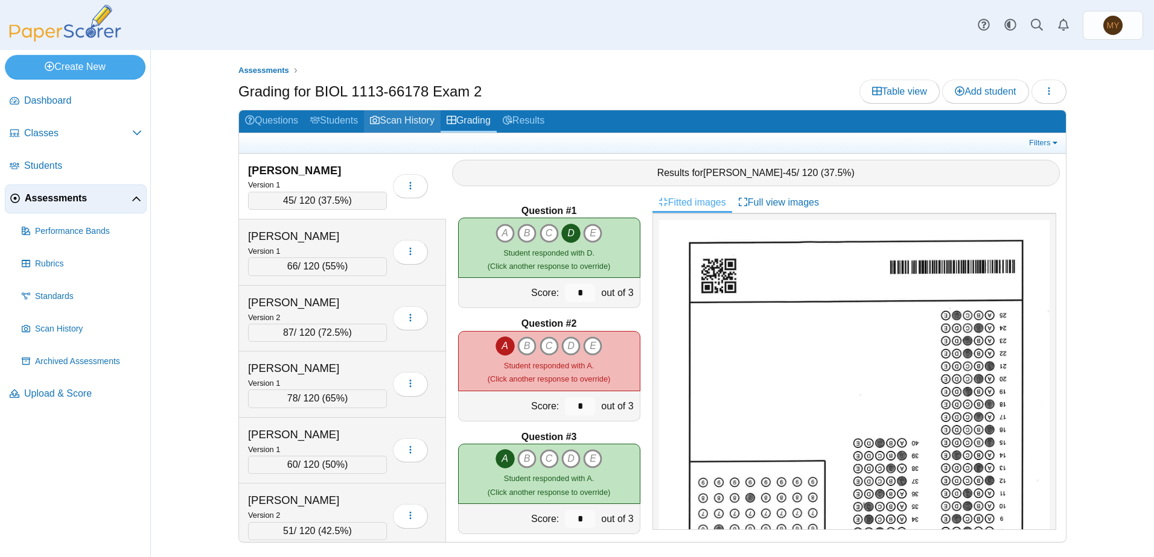
click at [395, 119] on link "Scan History" at bounding box center [402, 121] width 77 height 22
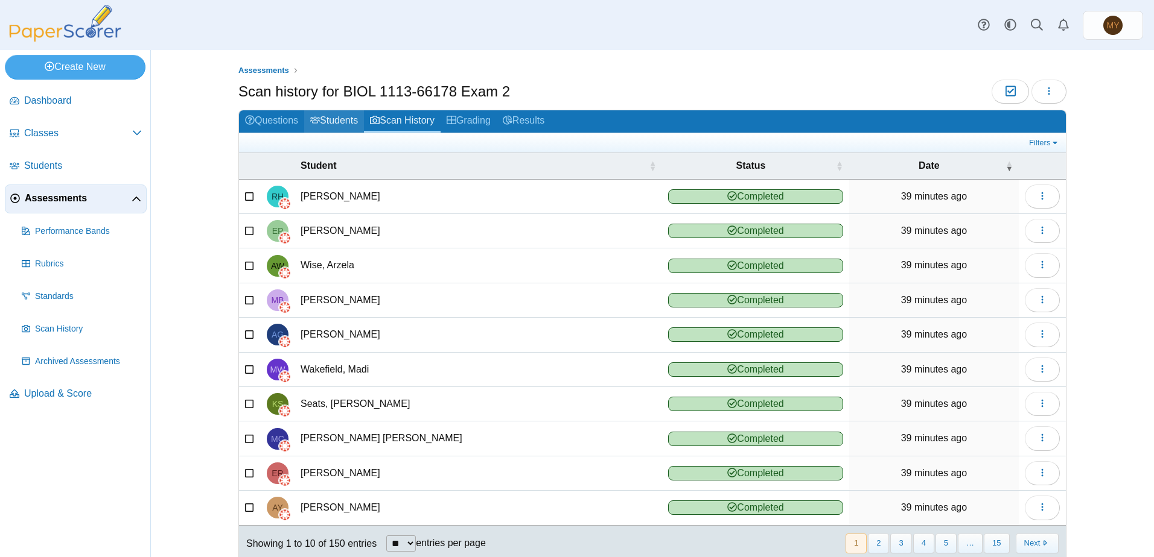
click at [337, 122] on link "Students" at bounding box center [334, 121] width 60 height 22
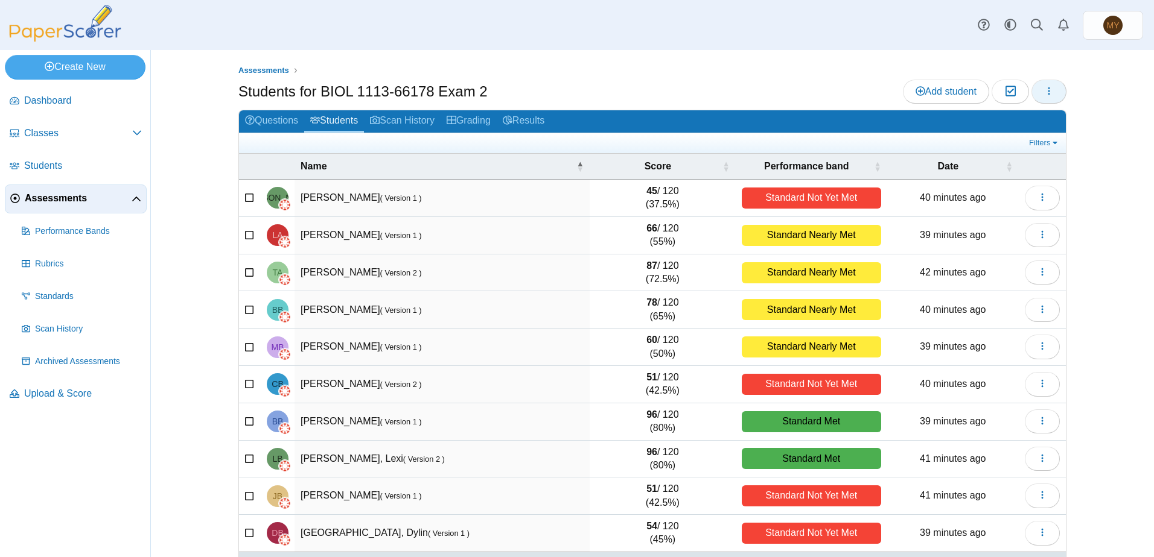
click at [1048, 91] on use "button" at bounding box center [1049, 91] width 2 height 8
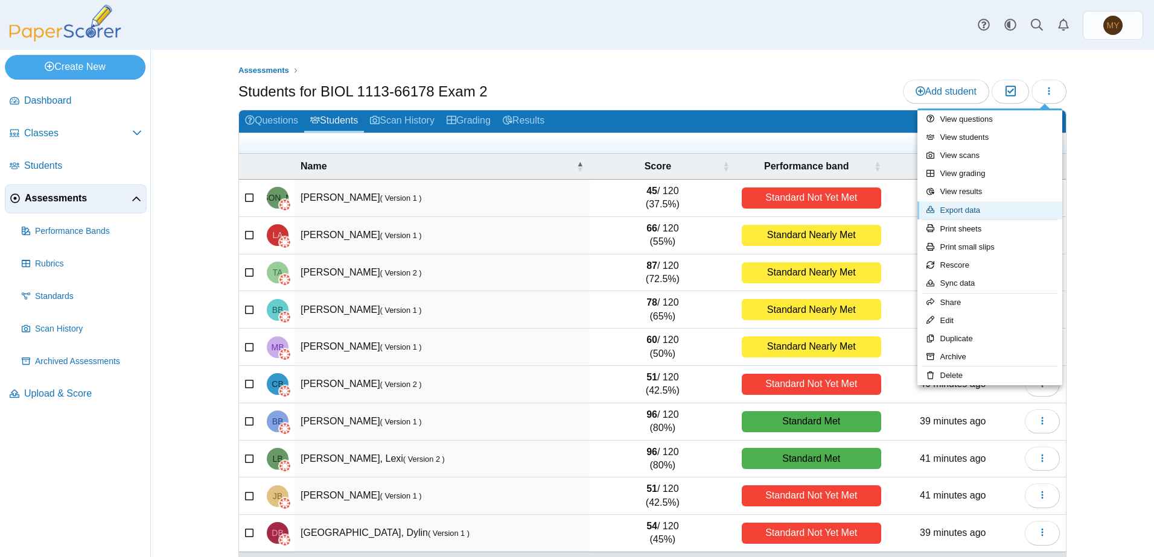
click at [977, 210] on link "Export data" at bounding box center [989, 211] width 145 height 18
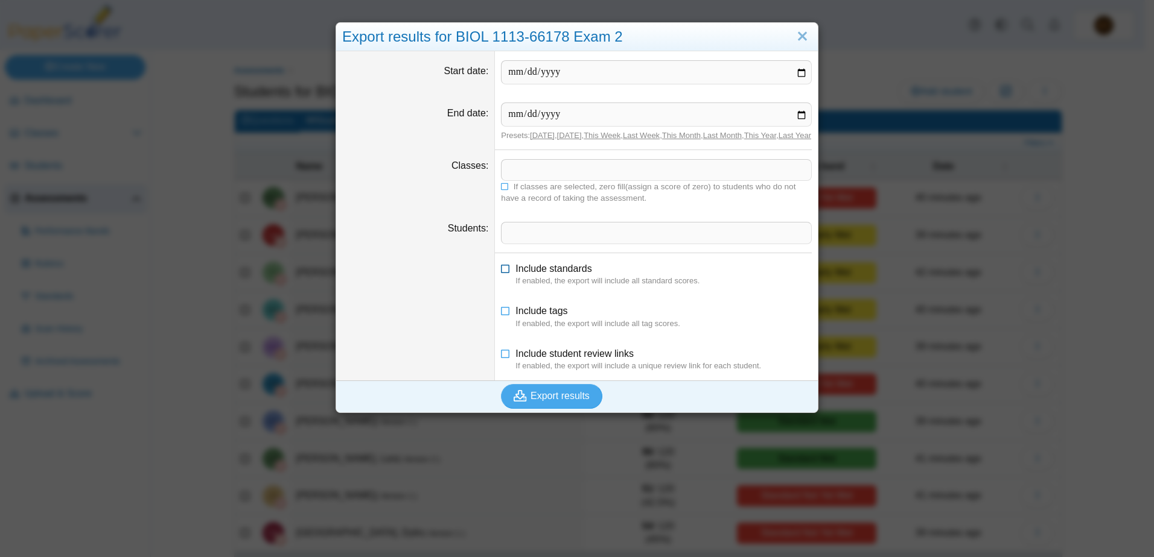
click at [501, 271] on icon at bounding box center [506, 266] width 10 height 8
click at [501, 356] on icon at bounding box center [506, 352] width 10 height 8
click at [547, 401] on span "Export results" at bounding box center [559, 396] width 59 height 10
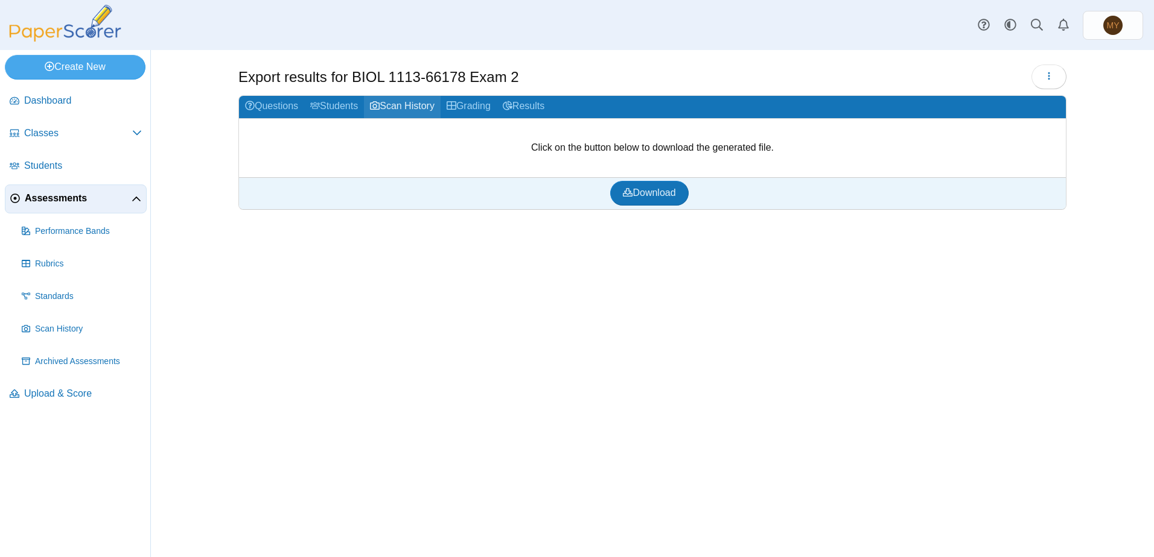
click at [421, 107] on link "Scan History" at bounding box center [402, 107] width 77 height 22
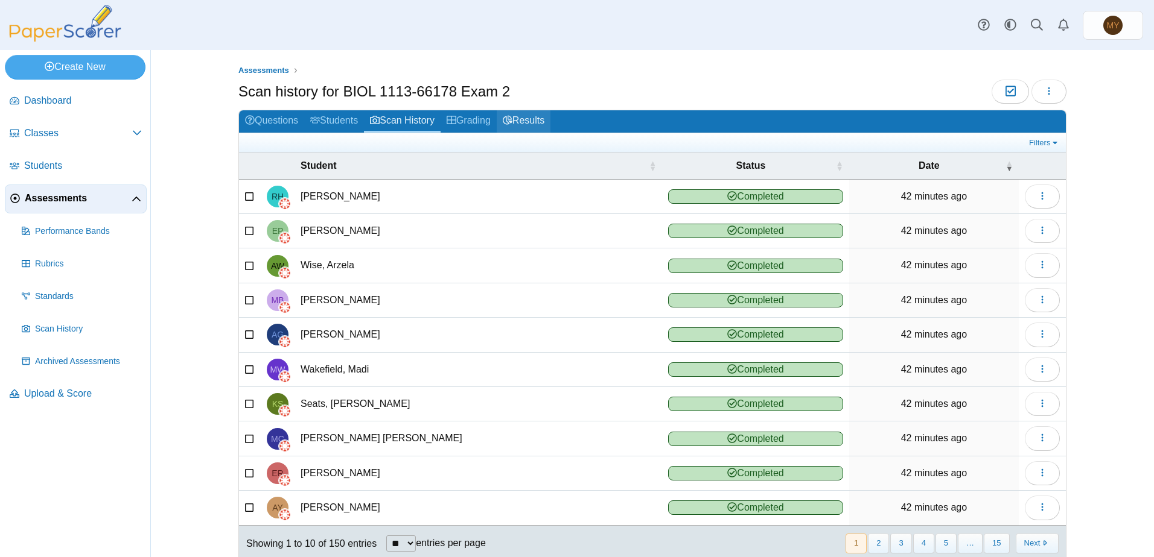
click at [526, 121] on link "Results" at bounding box center [524, 121] width 54 height 22
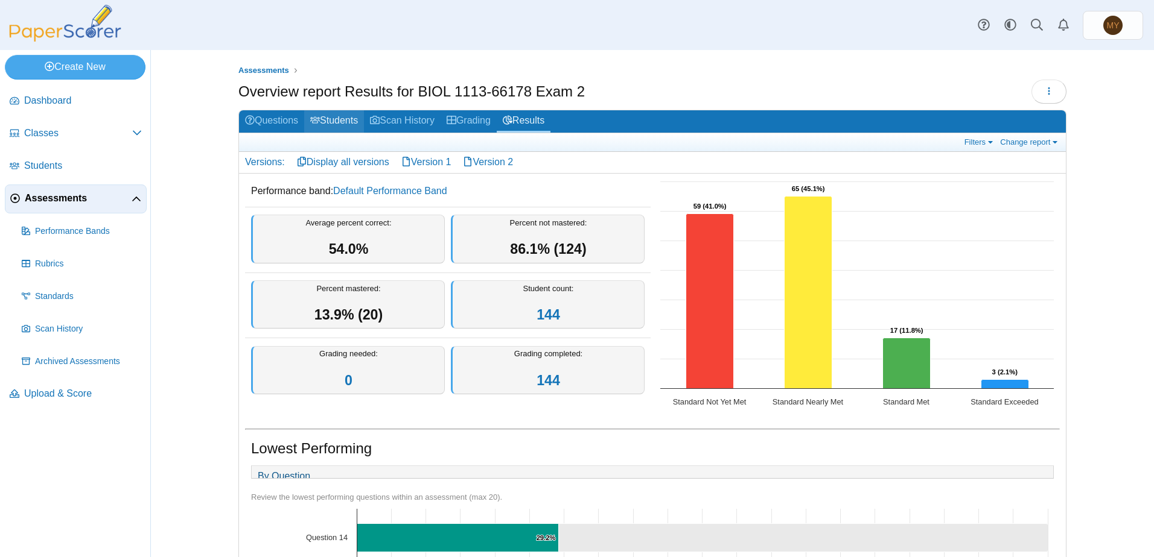
click at [344, 121] on link "Students" at bounding box center [334, 121] width 60 height 22
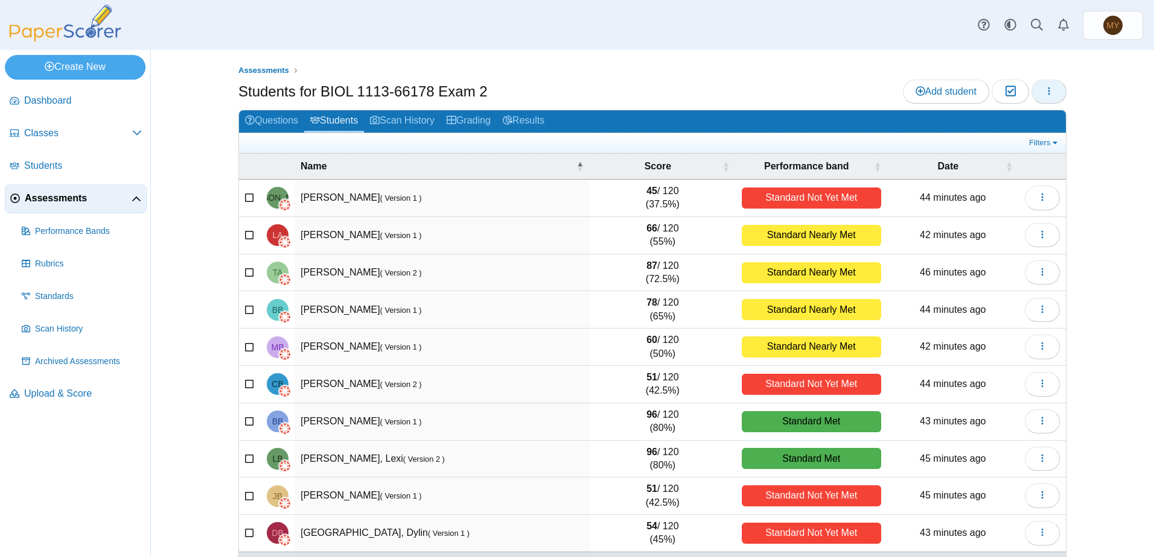
click at [1044, 92] on icon "button" at bounding box center [1049, 91] width 10 height 10
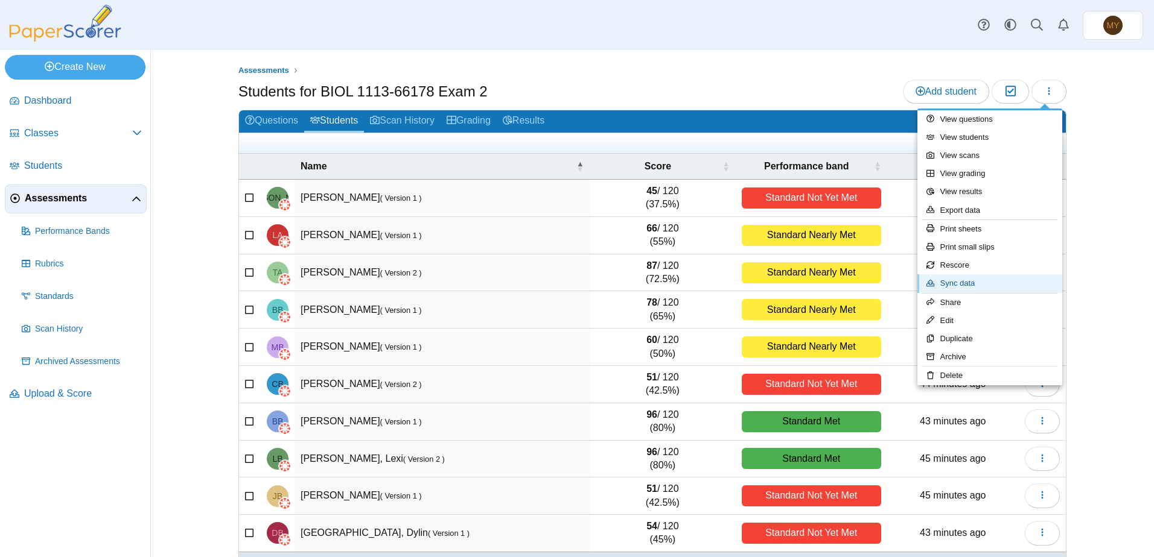
click at [963, 281] on link "Sync data" at bounding box center [989, 284] width 145 height 18
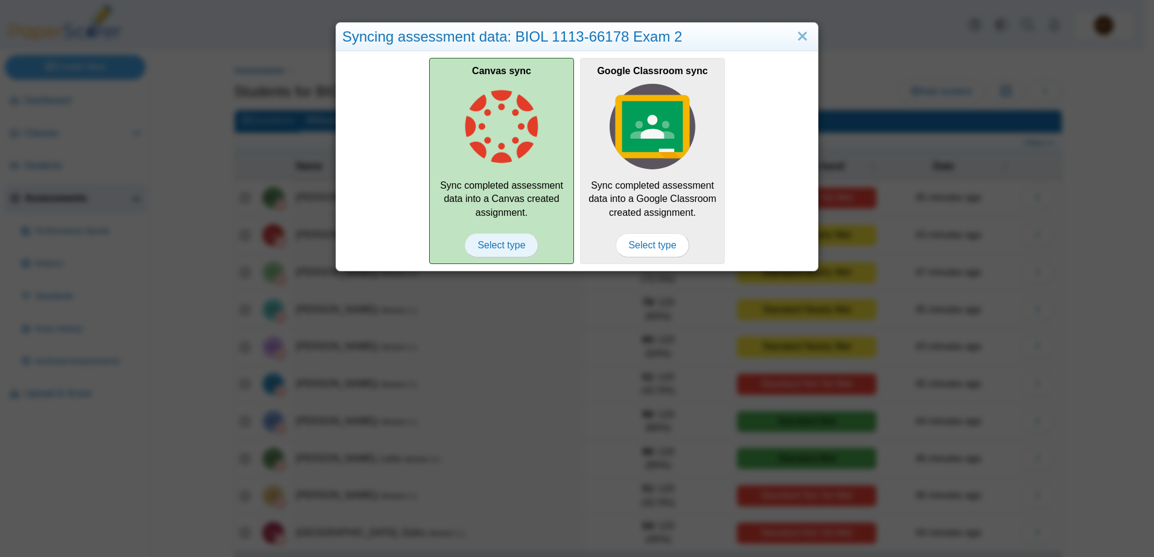
click at [500, 249] on span "Select type" at bounding box center [501, 245] width 73 height 24
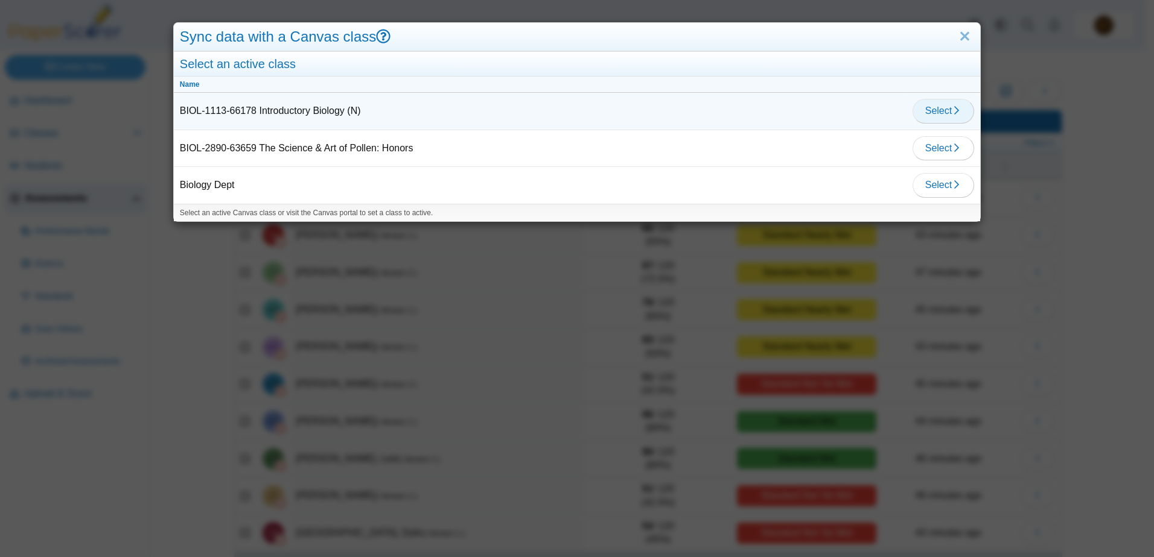
click at [951, 109] on icon "button" at bounding box center [956, 111] width 10 height 10
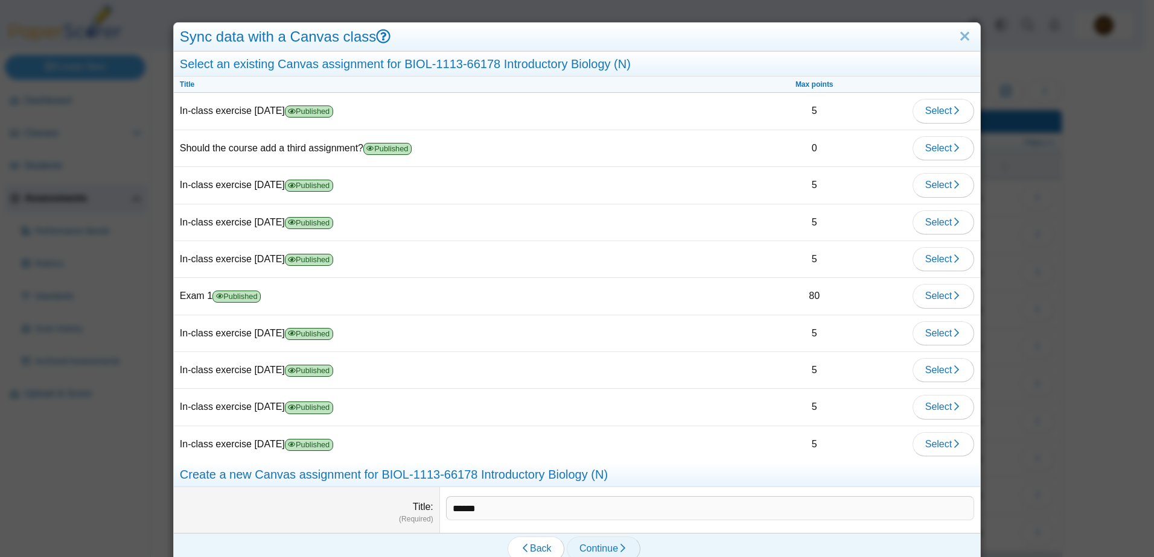
type input "******"
click at [595, 550] on span "Continue" at bounding box center [603, 549] width 48 height 10
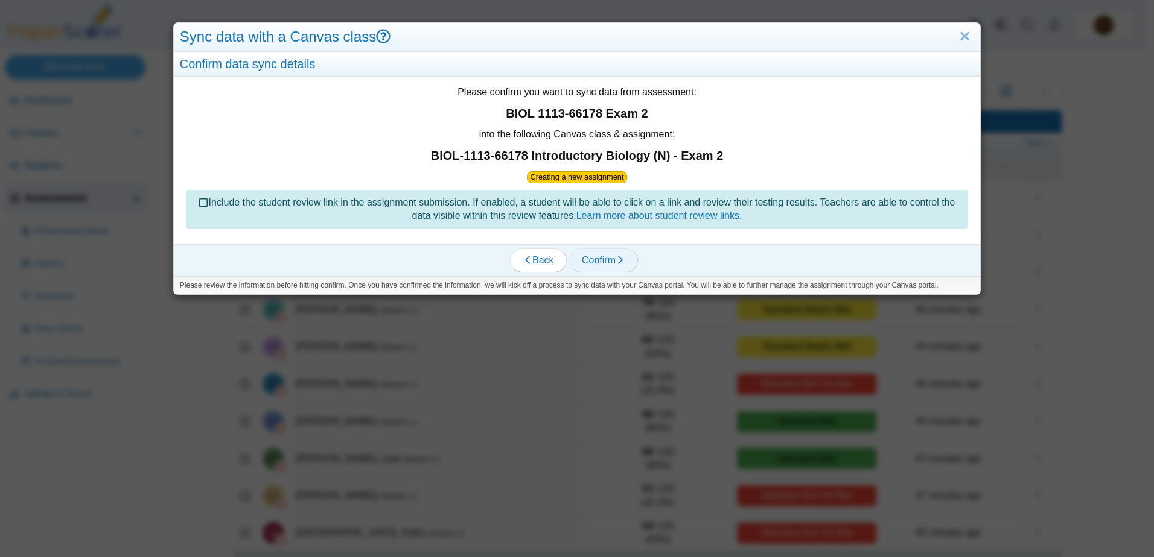
click at [597, 258] on span "Confirm" at bounding box center [603, 260] width 43 height 10
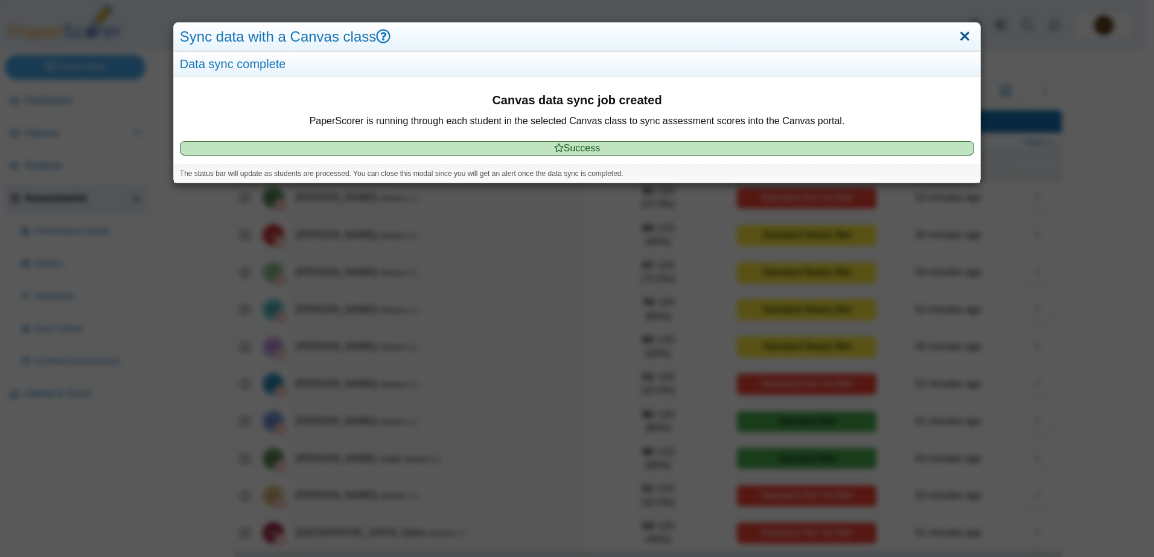
click at [957, 36] on link "Close" at bounding box center [964, 37] width 19 height 21
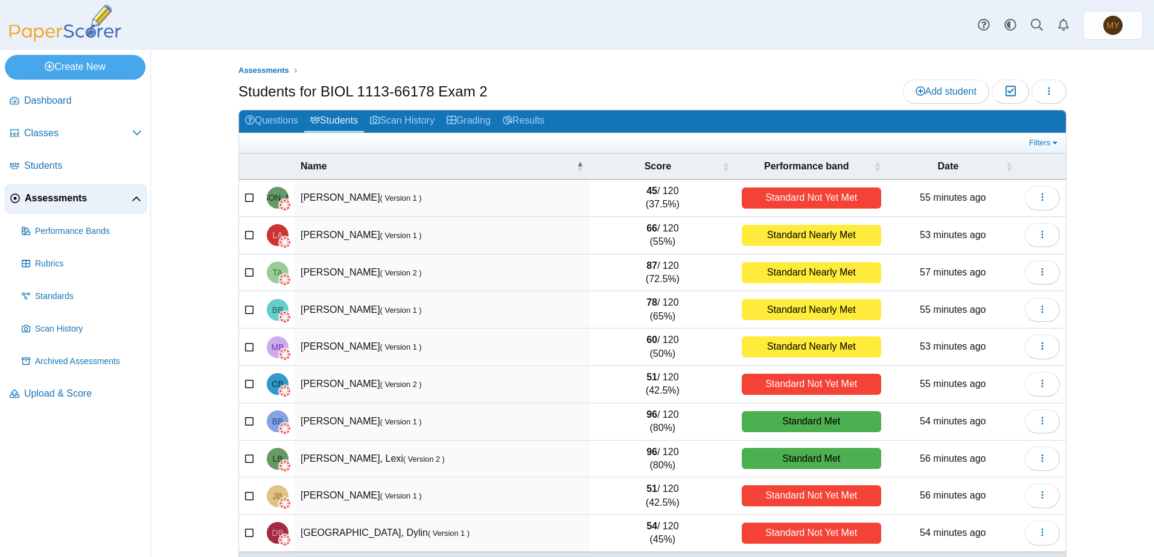
click at [638, 52] on div "Assessments Students for BIOL 1113-66178 Exam 2 Add student Moderation 0" at bounding box center [652, 303] width 905 height 507
click at [1006, 94] on icon "button" at bounding box center [1009, 91] width 11 height 10
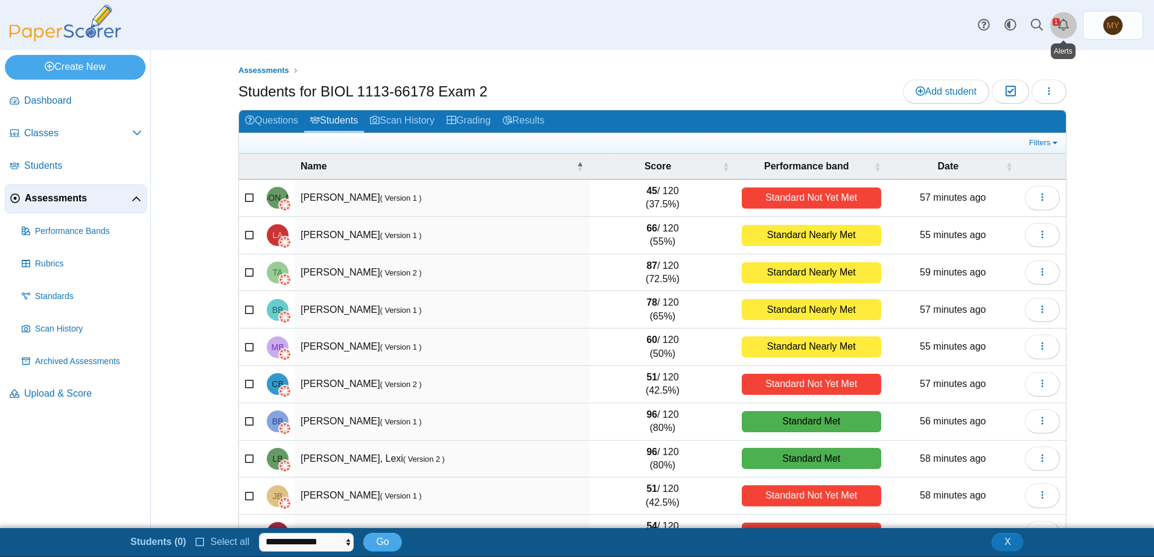
click at [1062, 23] on icon "Alerts" at bounding box center [1063, 25] width 12 height 12
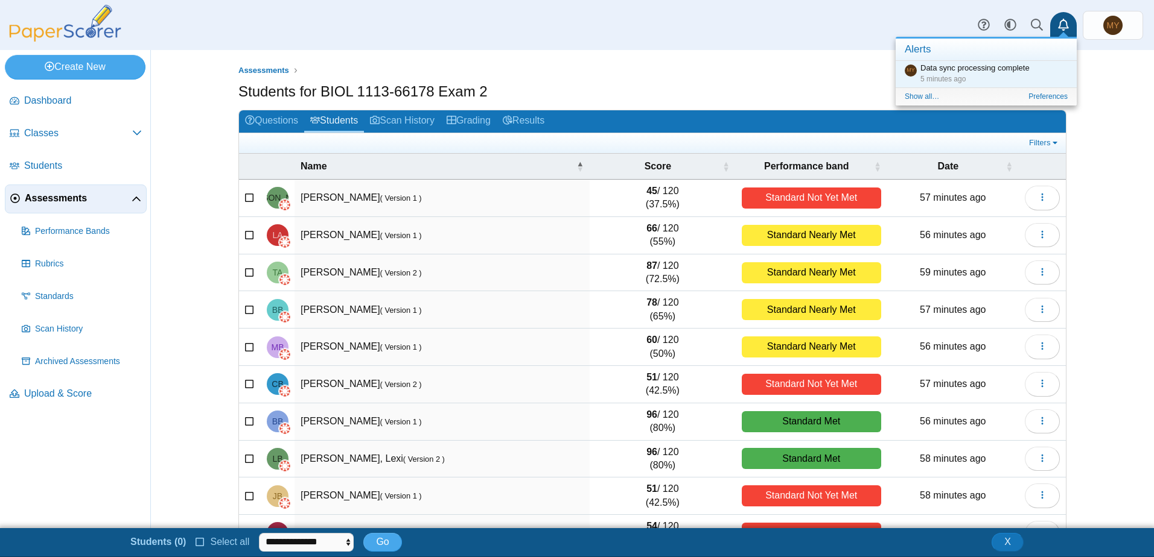
click at [1094, 79] on div "Assessments Students for BIOL 1113-66178 Exam 2 Add student Moderation 0" at bounding box center [652, 289] width 905 height 478
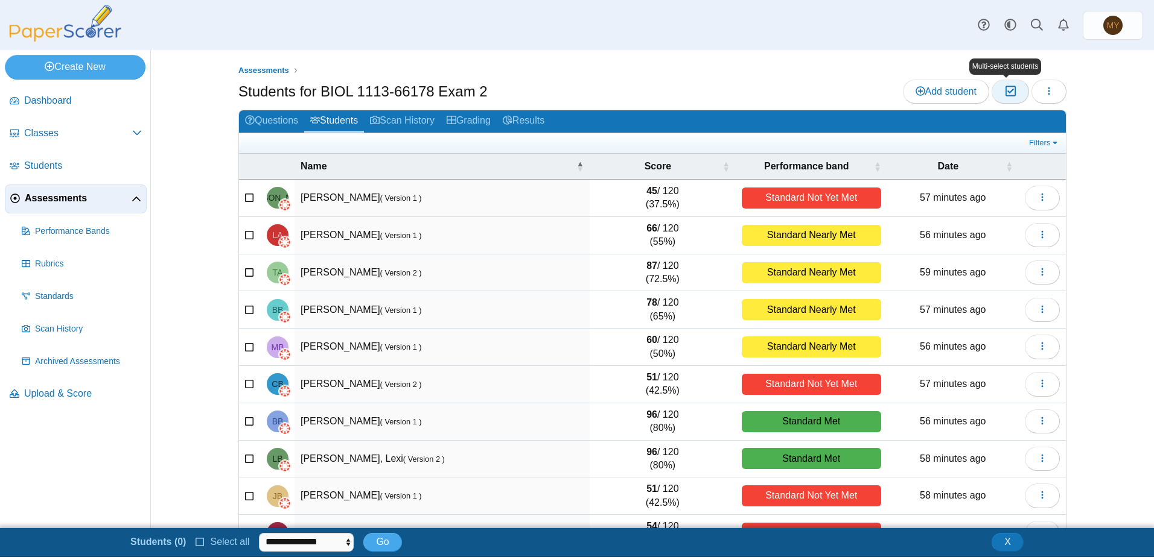
click at [1004, 89] on icon "button" at bounding box center [1009, 91] width 11 height 10
click at [245, 198] on icon at bounding box center [250, 196] width 10 height 8
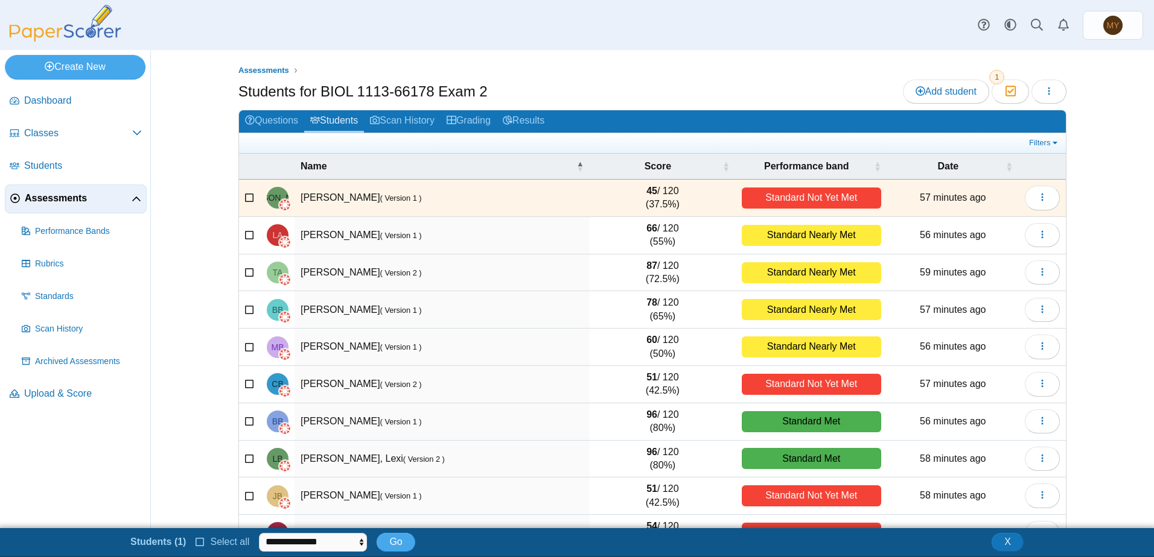
click at [196, 542] on icon at bounding box center [200, 541] width 10 height 8
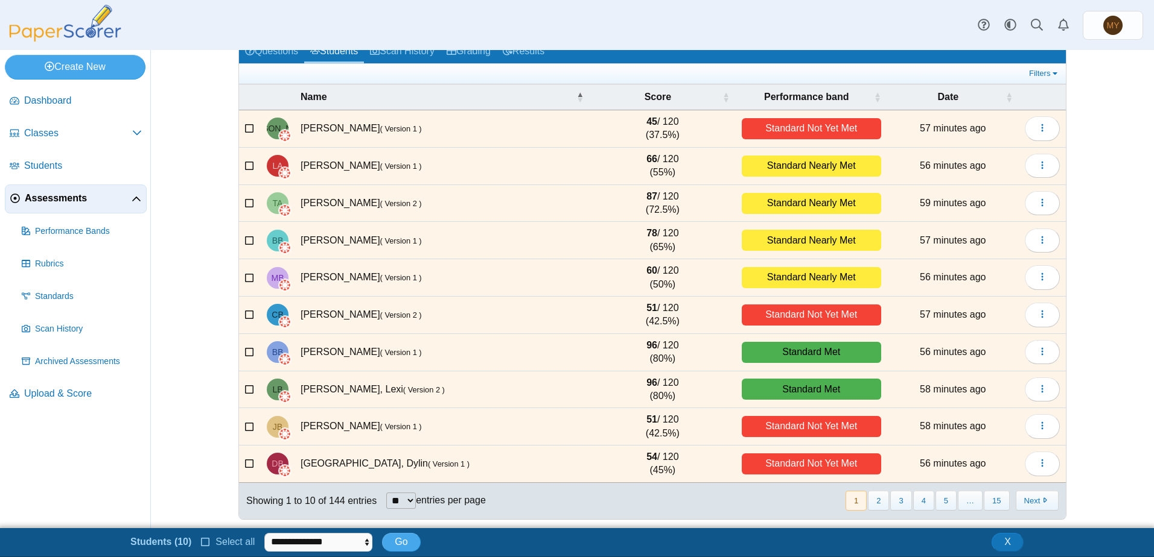
scroll to position [73, 0]
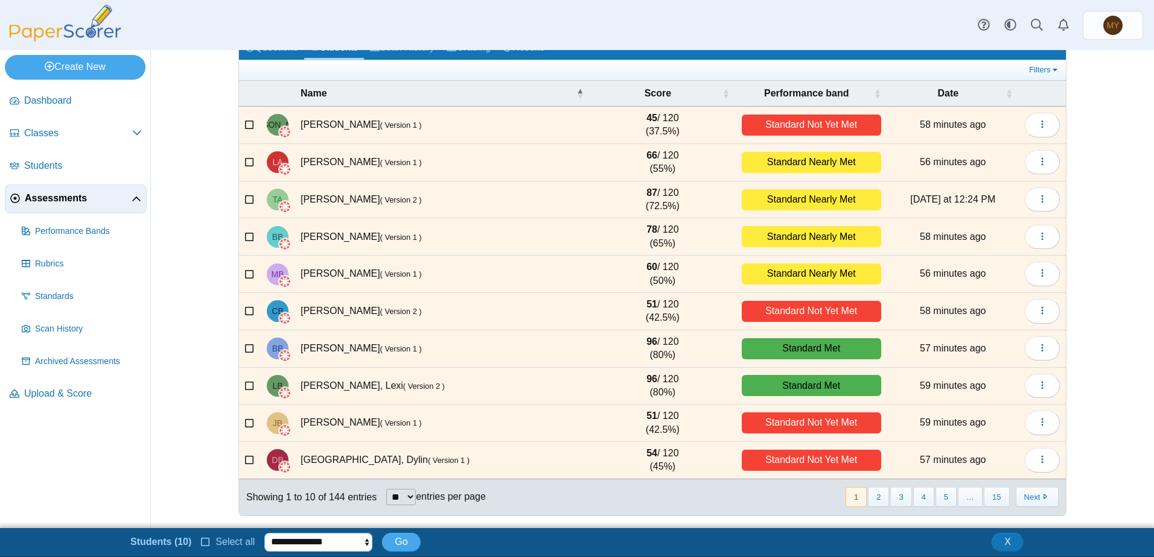
click at [364, 542] on select "**********" at bounding box center [318, 542] width 108 height 18
click at [1129, 404] on div "Assessments Students for BIOL 1113-66178 Exam 2 Add student Moderation 10" at bounding box center [652, 289] width 1003 height 478
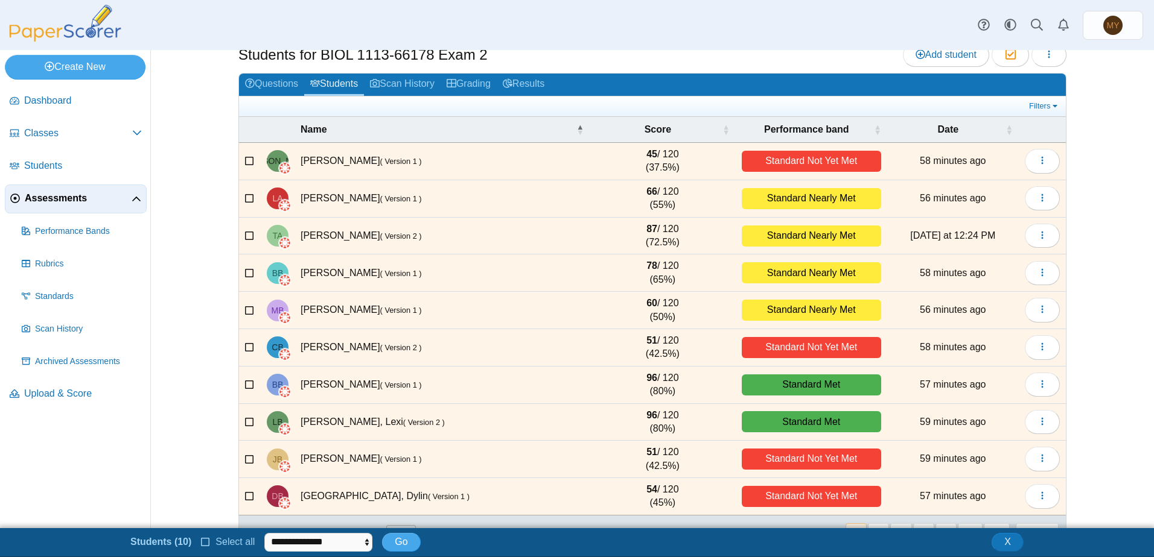
scroll to position [0, 0]
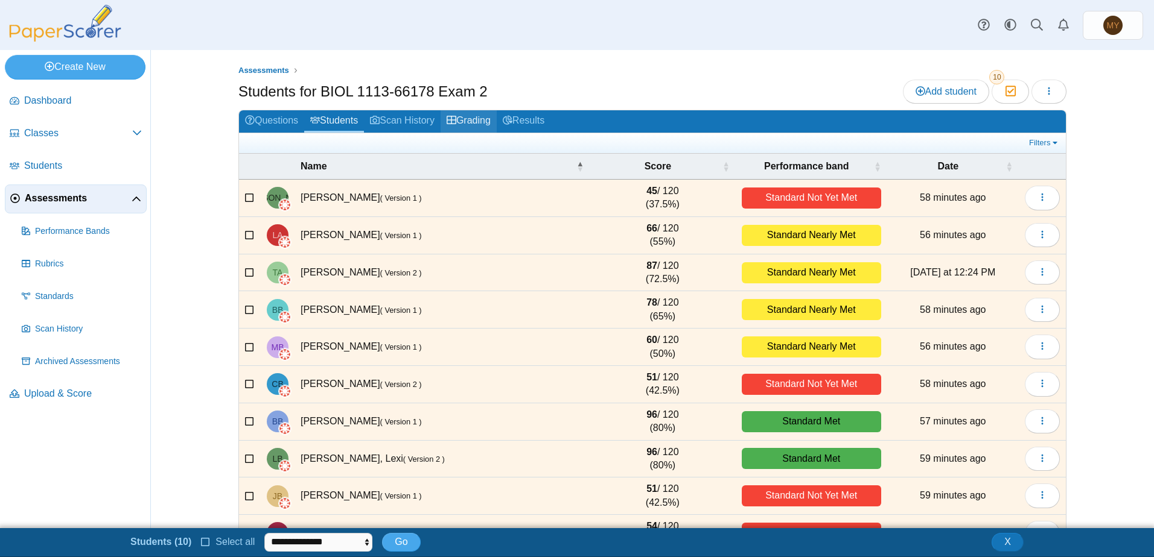
click at [474, 121] on link "Grading" at bounding box center [468, 121] width 56 height 22
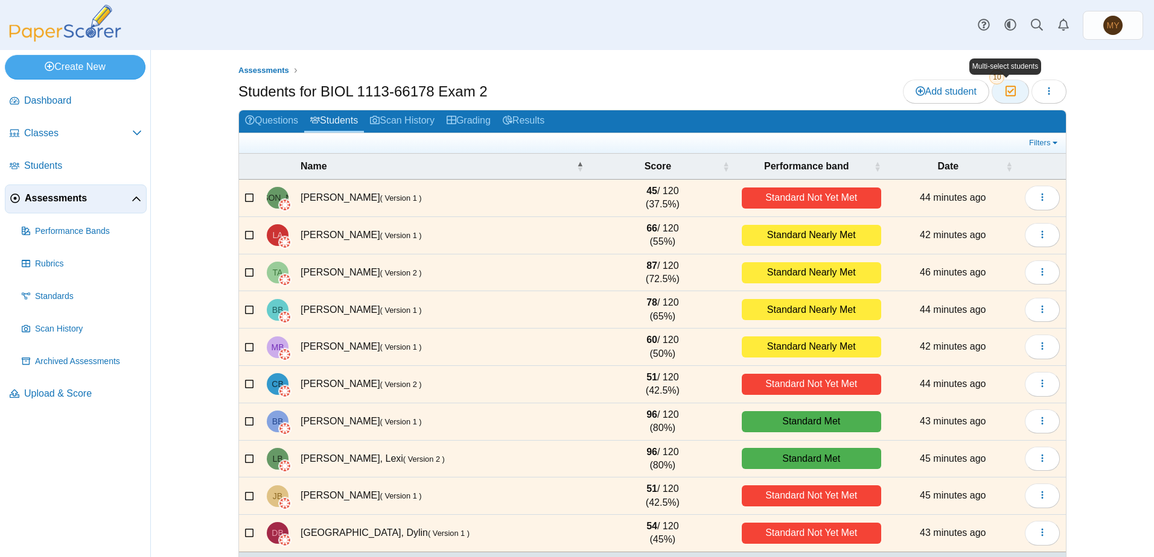
click at [1006, 93] on icon "button" at bounding box center [1009, 91] width 11 height 10
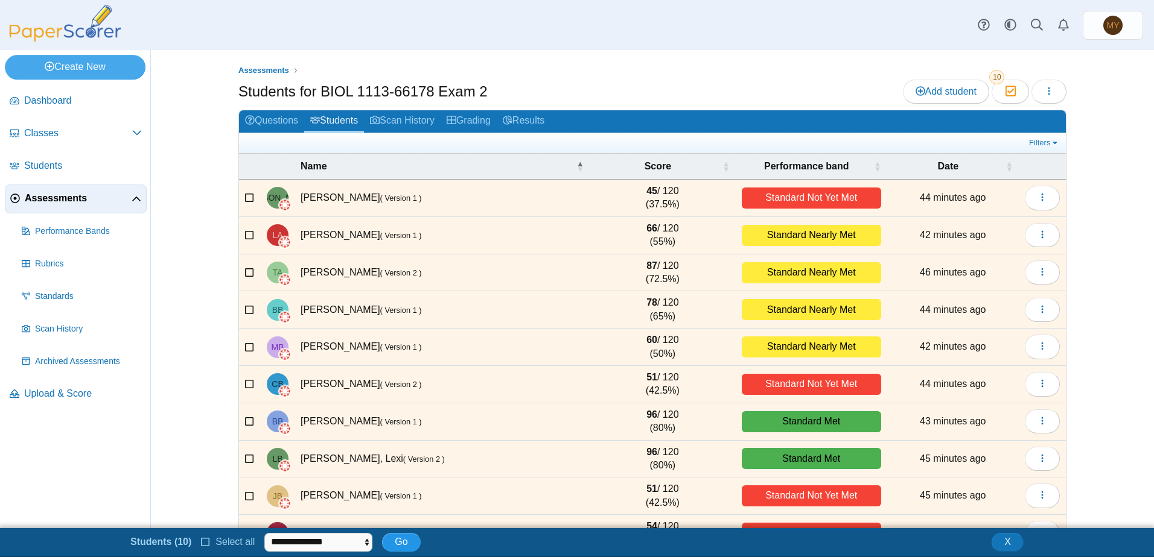
click at [396, 544] on span "Go" at bounding box center [401, 542] width 13 height 10
click at [1047, 92] on icon "button" at bounding box center [1049, 91] width 10 height 10
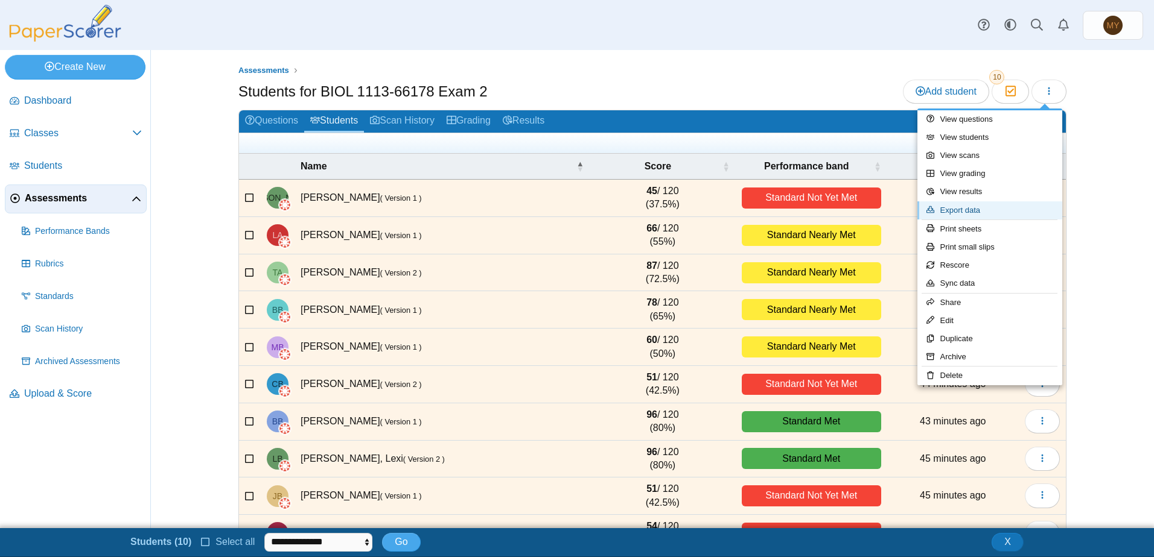
click at [960, 211] on link "Export data" at bounding box center [989, 211] width 145 height 18
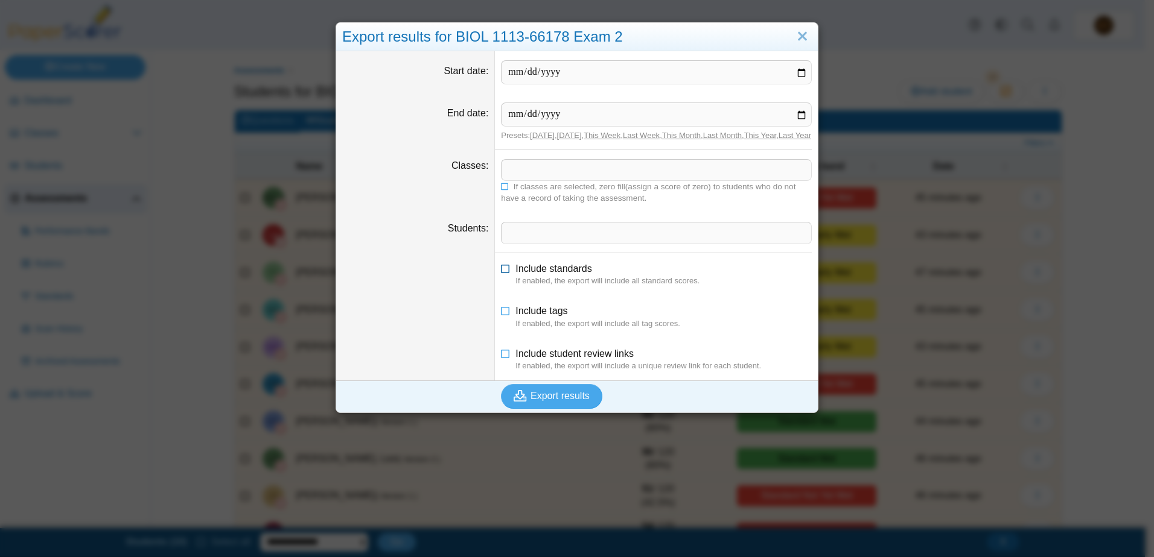
click at [501, 271] on icon at bounding box center [506, 266] width 10 height 8
click at [501, 356] on icon at bounding box center [506, 352] width 10 height 8
click at [542, 401] on span "Export results" at bounding box center [559, 396] width 59 height 10
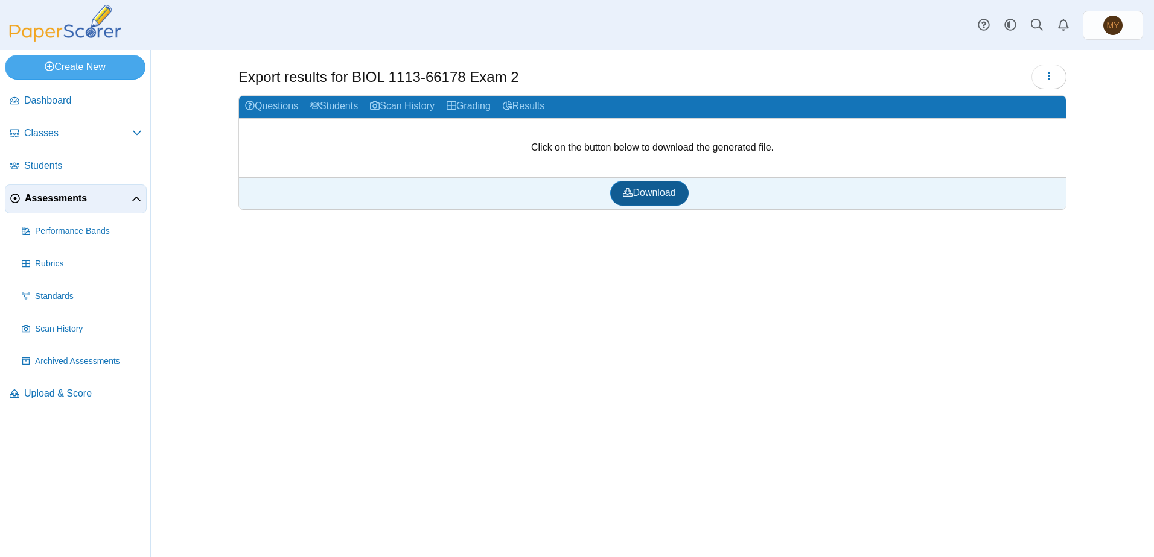
click at [657, 194] on span "Download" at bounding box center [649, 193] width 52 height 10
click at [42, 329] on span "Scan History" at bounding box center [88, 329] width 107 height 12
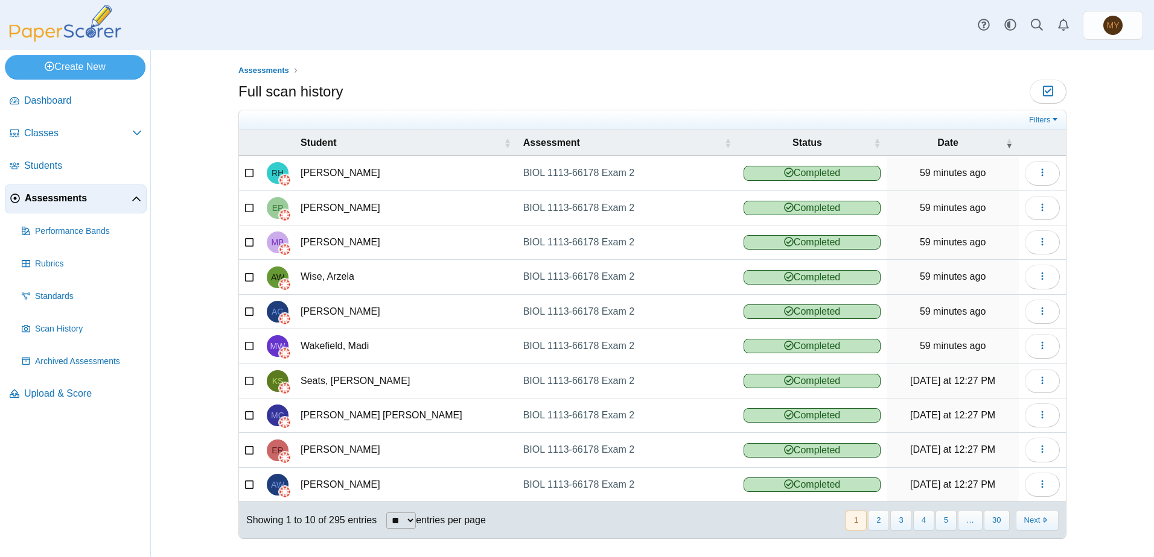
click at [64, 199] on span "Assessments" at bounding box center [78, 198] width 107 height 13
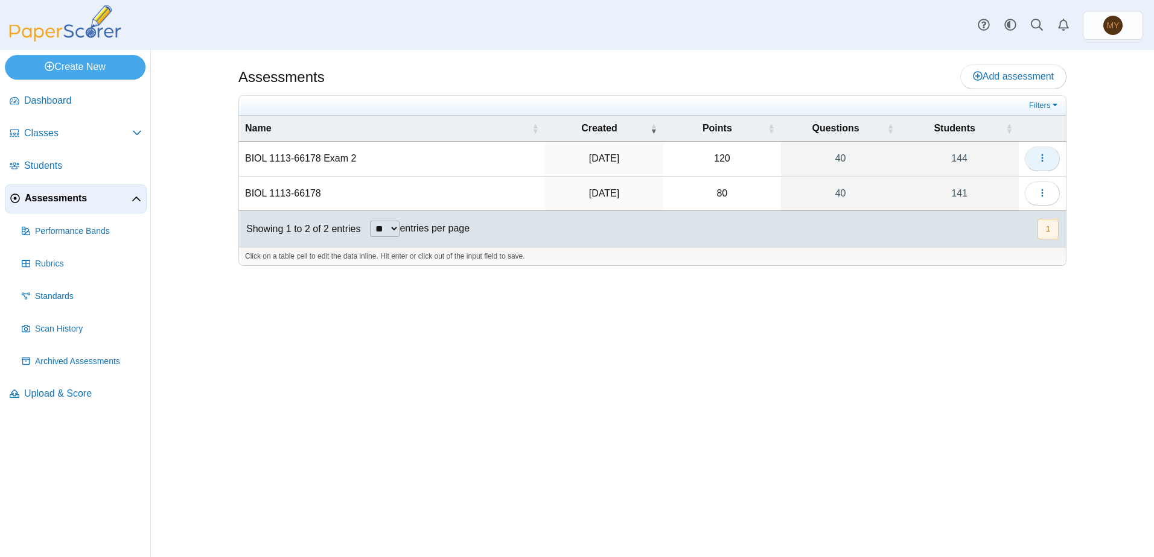
click at [1050, 159] on button "button" at bounding box center [1041, 159] width 35 height 24
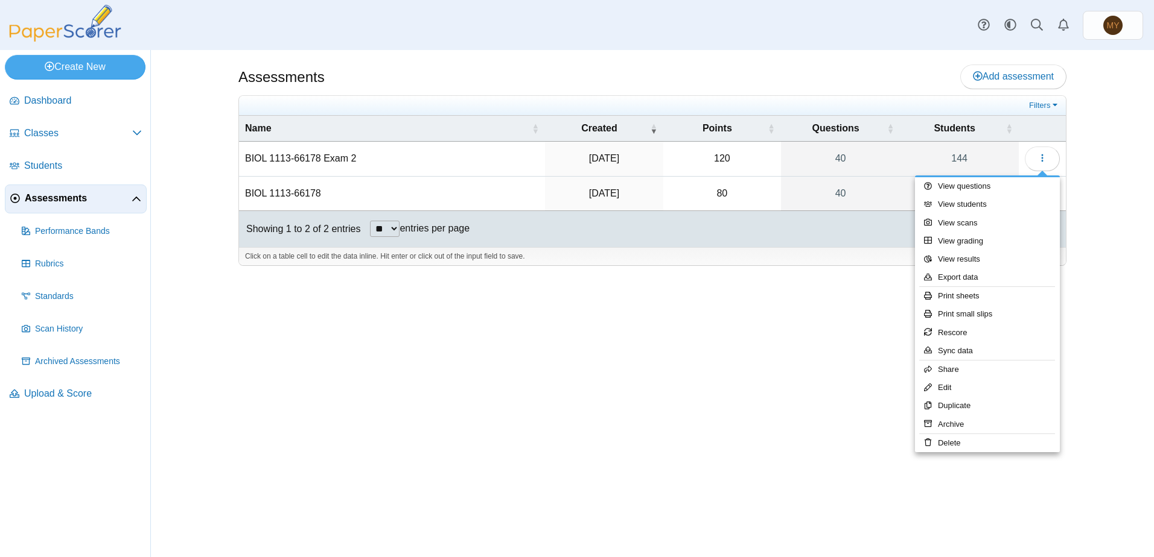
click at [1099, 308] on div "Assessments Add assessment 120" at bounding box center [652, 303] width 905 height 507
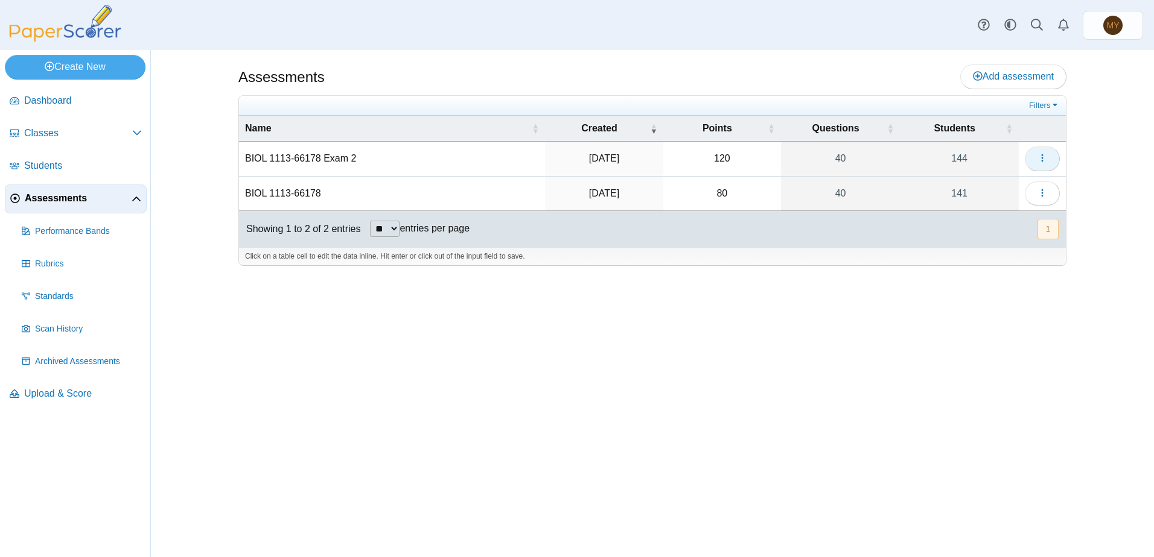
click at [1038, 155] on icon "button" at bounding box center [1042, 158] width 10 height 10
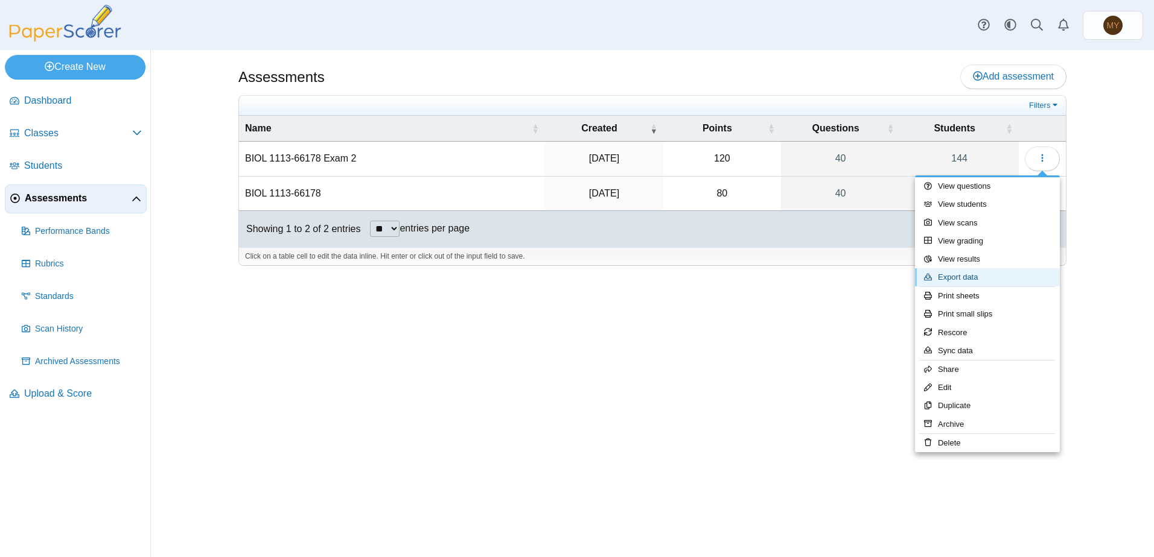
click at [971, 278] on link "Export data" at bounding box center [987, 277] width 145 height 18
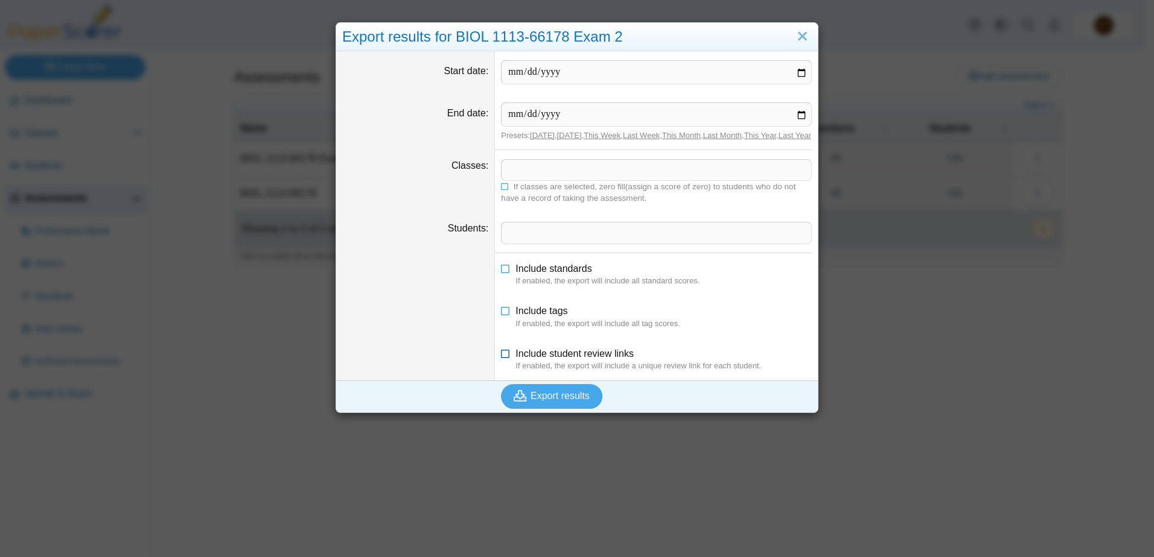
click at [501, 356] on icon at bounding box center [506, 352] width 10 height 8
click at [555, 401] on span "Export results" at bounding box center [559, 396] width 59 height 10
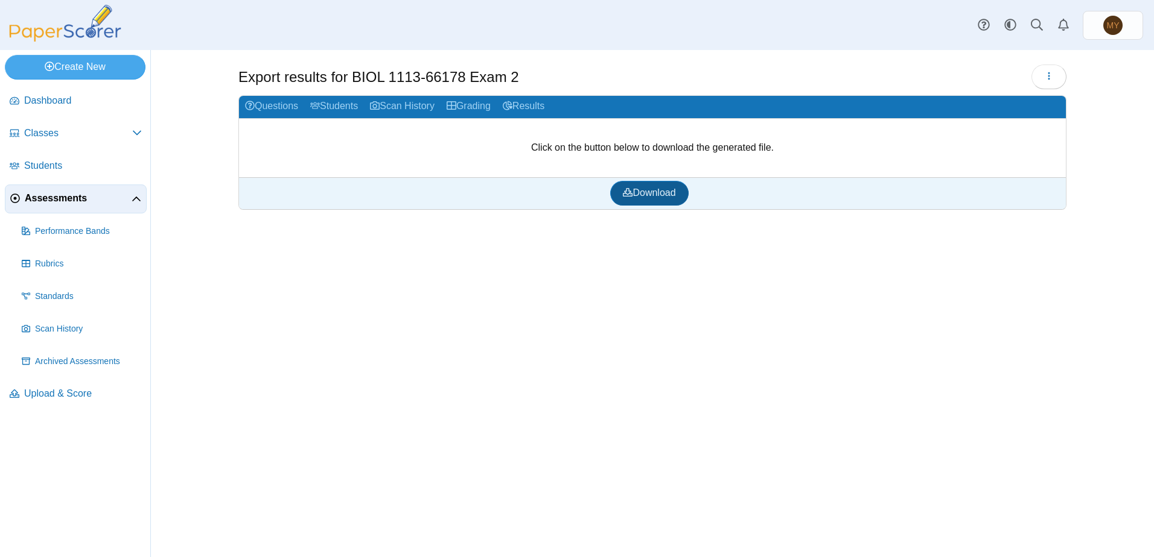
click at [664, 193] on span "Download" at bounding box center [649, 193] width 52 height 10
